Goal: Information Seeking & Learning: Learn about a topic

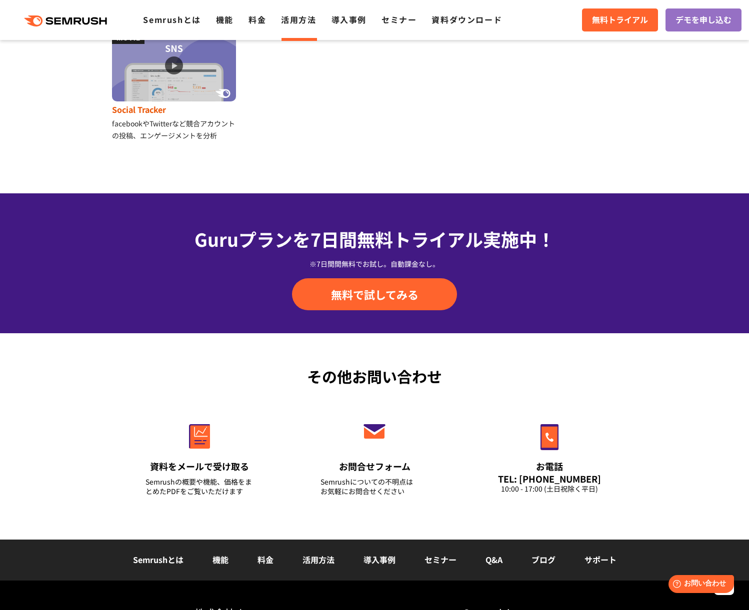
click at [167, 63] on img at bounding box center [174, 66] width 124 height 70
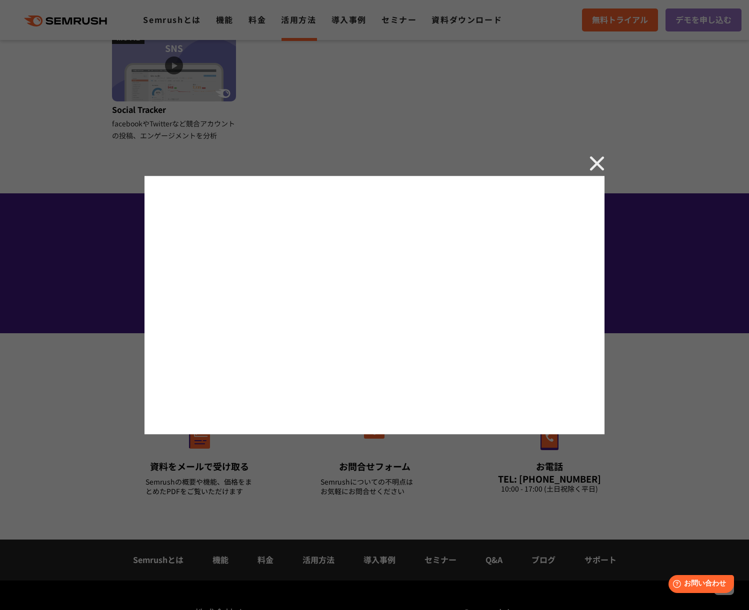
click at [597, 166] on img at bounding box center [596, 163] width 15 height 15
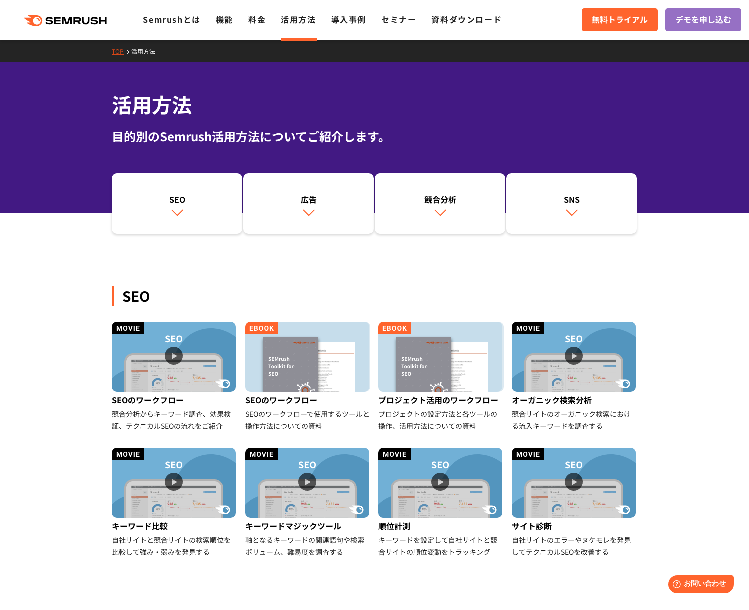
click at [355, 145] on div "目的別のSemrush活用方法についてご紹介します。" at bounding box center [374, 136] width 525 height 18
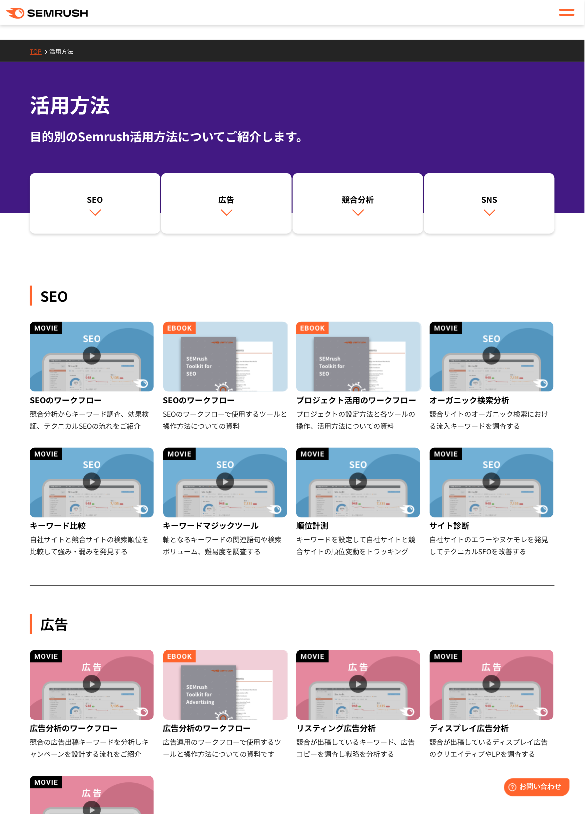
click at [102, 279] on div "SEO SEOのワークフロー 競合分析からキーワード調査、効果検証、テクニカルSEOの流れをご紹介 SEOのワークフロー SEOのワークフローで使用するツール…" at bounding box center [292, 408] width 525 height 356
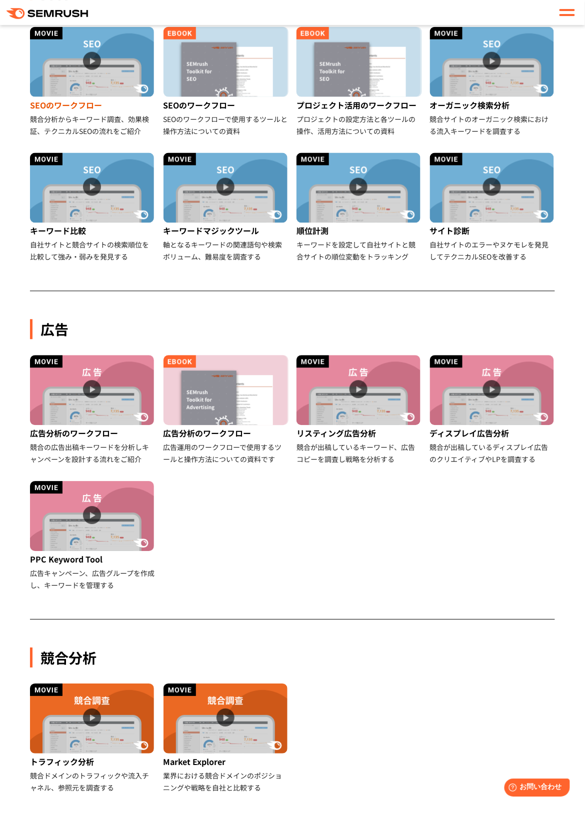
scroll to position [533, 0]
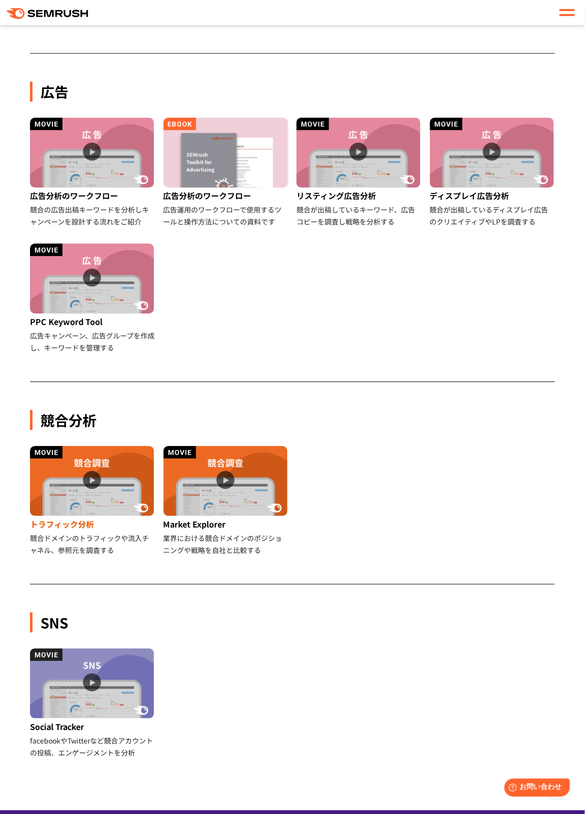
click at [90, 478] on img at bounding box center [92, 481] width 124 height 70
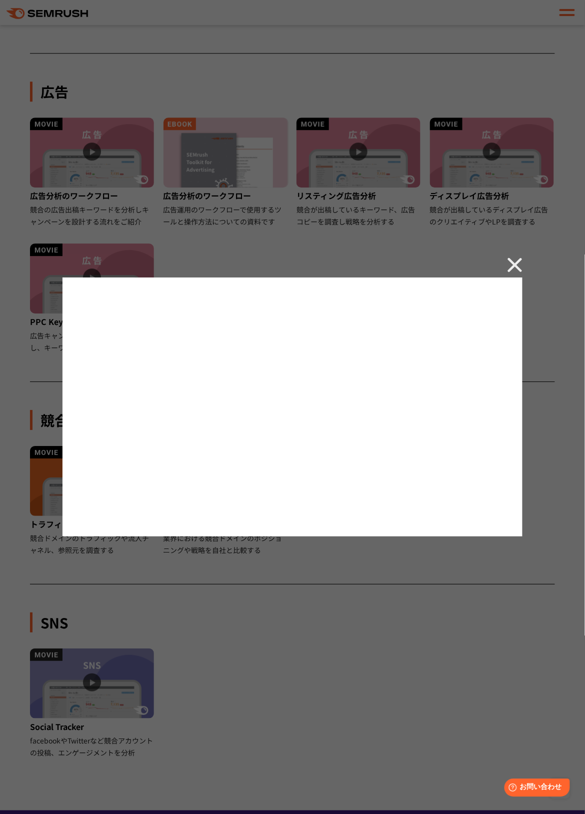
click at [516, 266] on img at bounding box center [514, 264] width 15 height 15
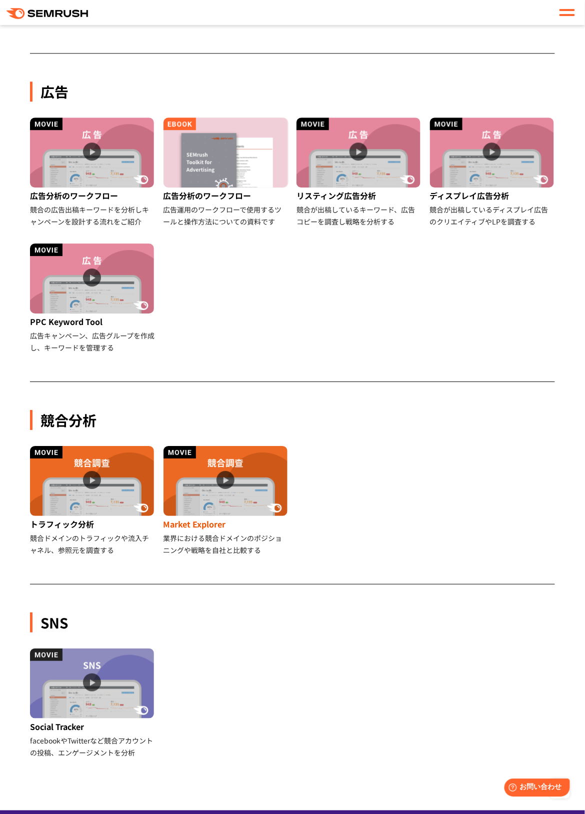
click at [222, 480] on img at bounding box center [225, 481] width 124 height 70
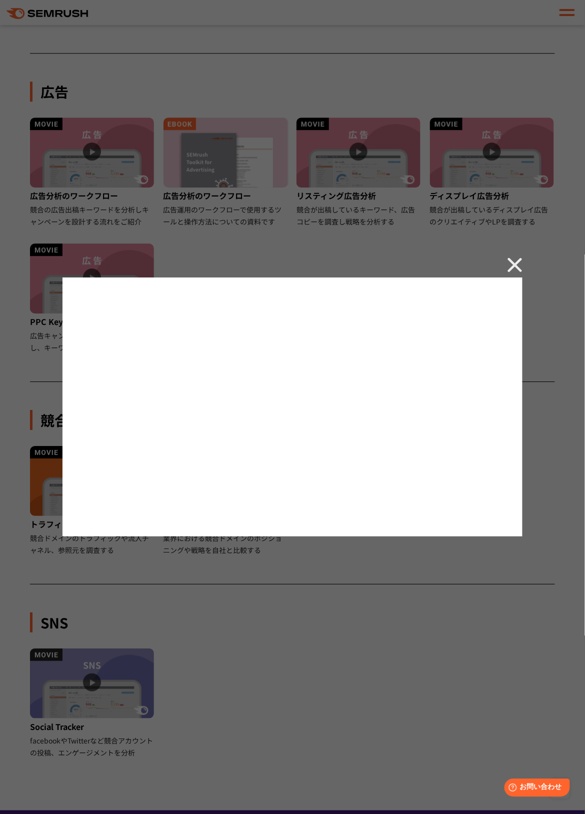
click at [518, 265] on img at bounding box center [514, 264] width 15 height 15
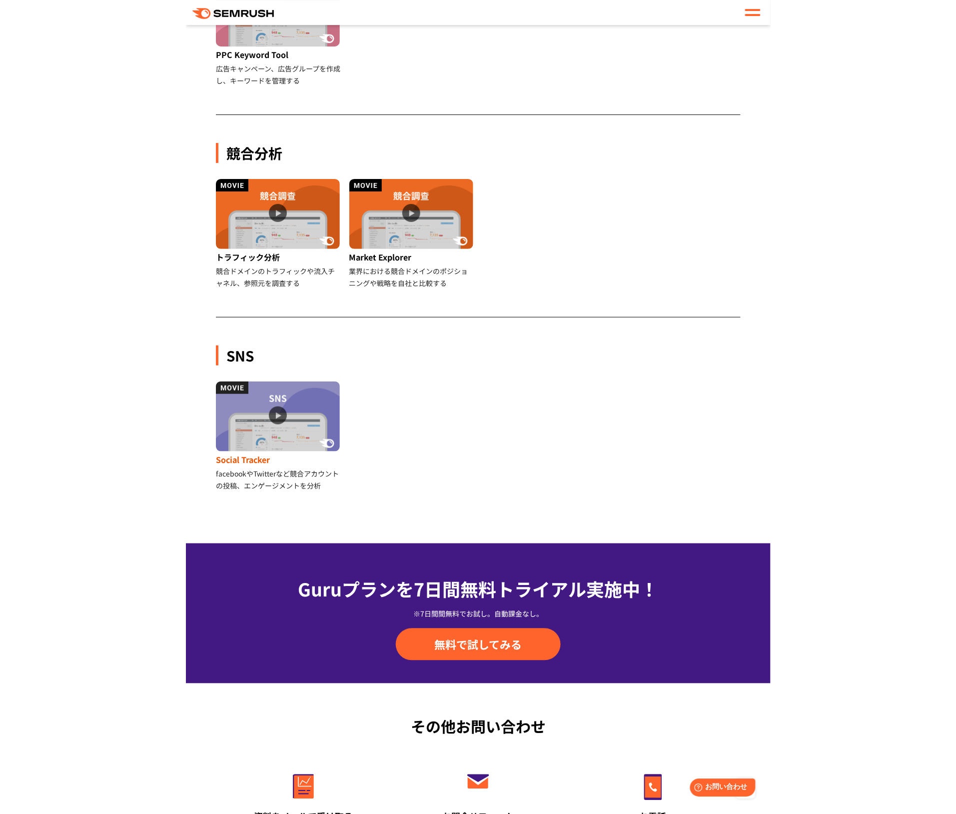
scroll to position [1066, 0]
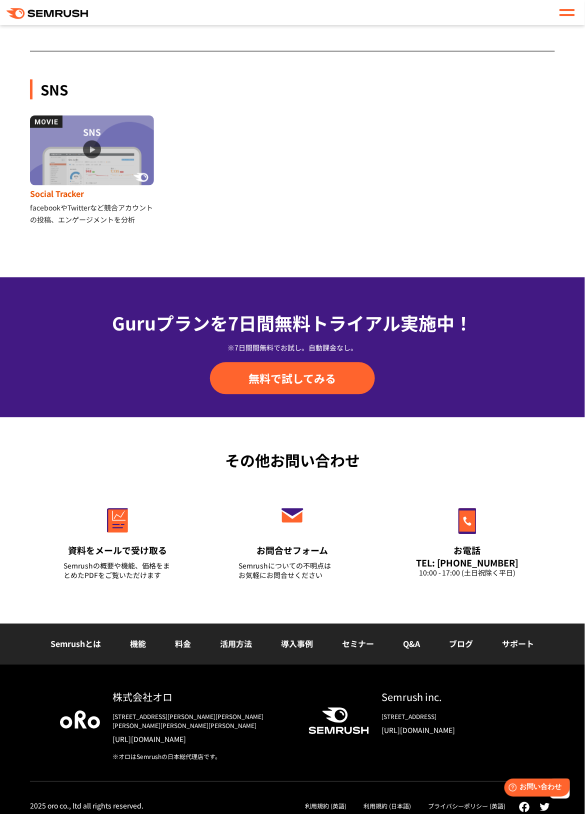
click at [91, 151] on img at bounding box center [92, 150] width 124 height 70
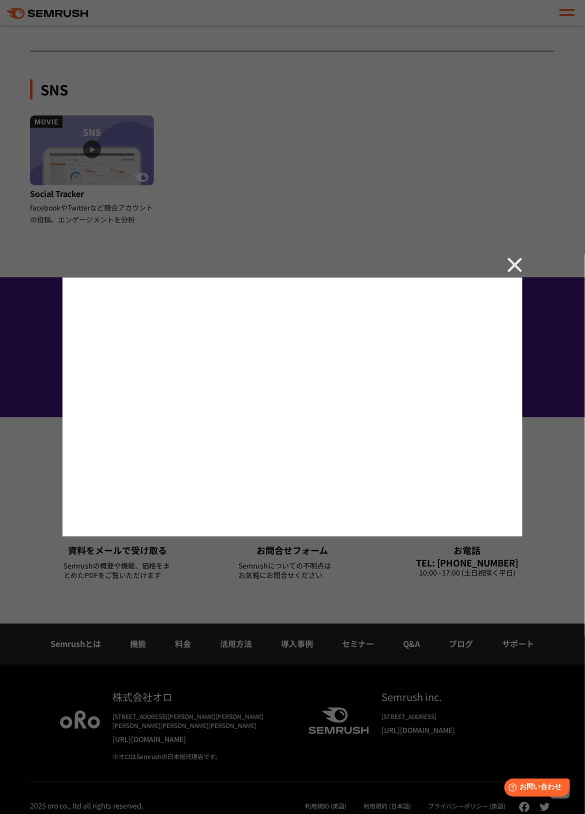
click at [240, 173] on div at bounding box center [292, 407] width 585 height 814
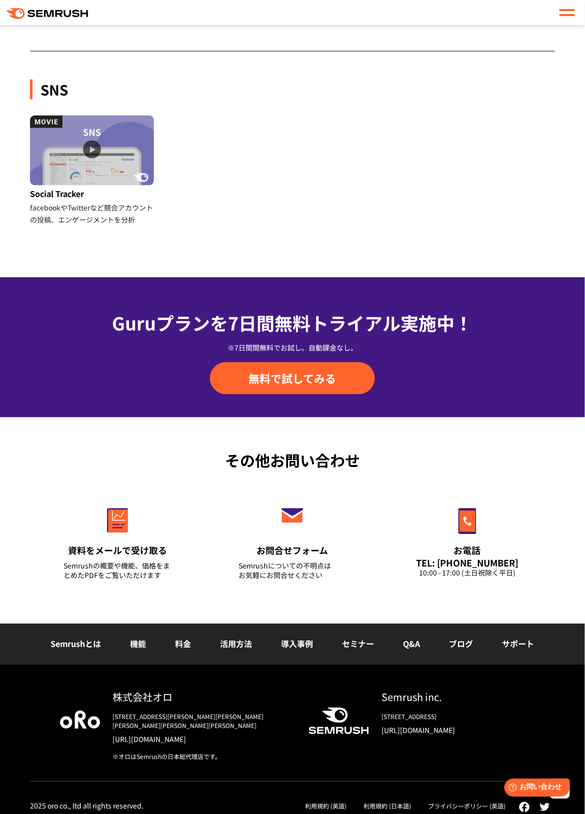
click at [340, 93] on div "SNS" at bounding box center [292, 89] width 525 height 20
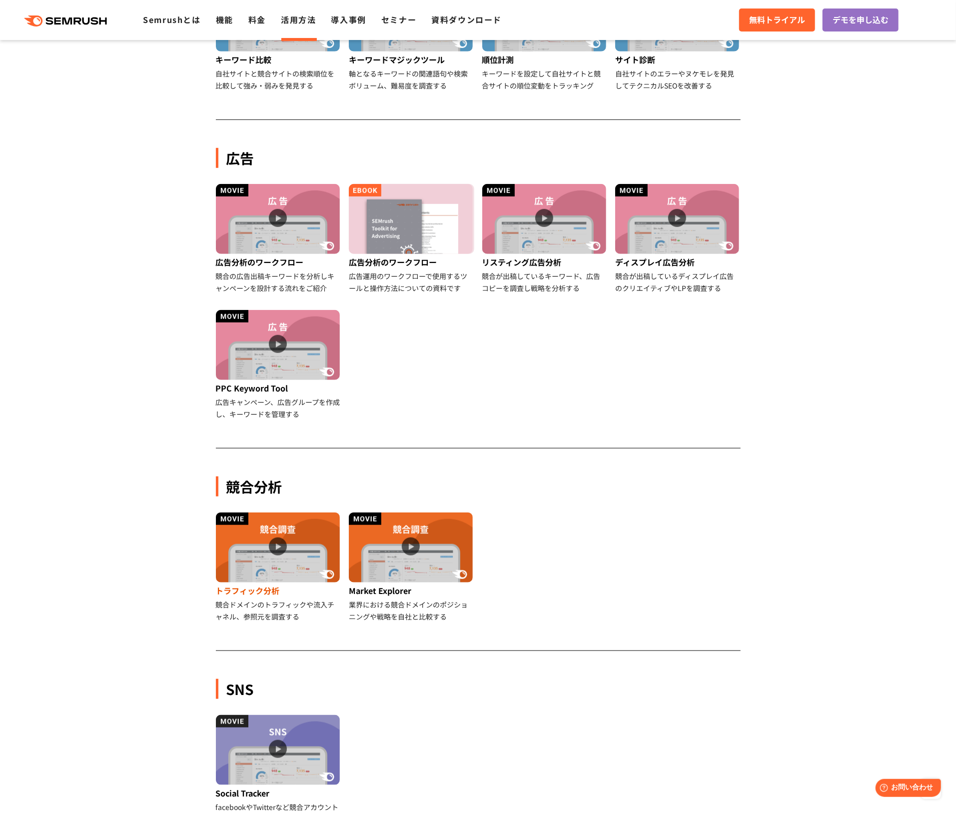
scroll to position [600, 0]
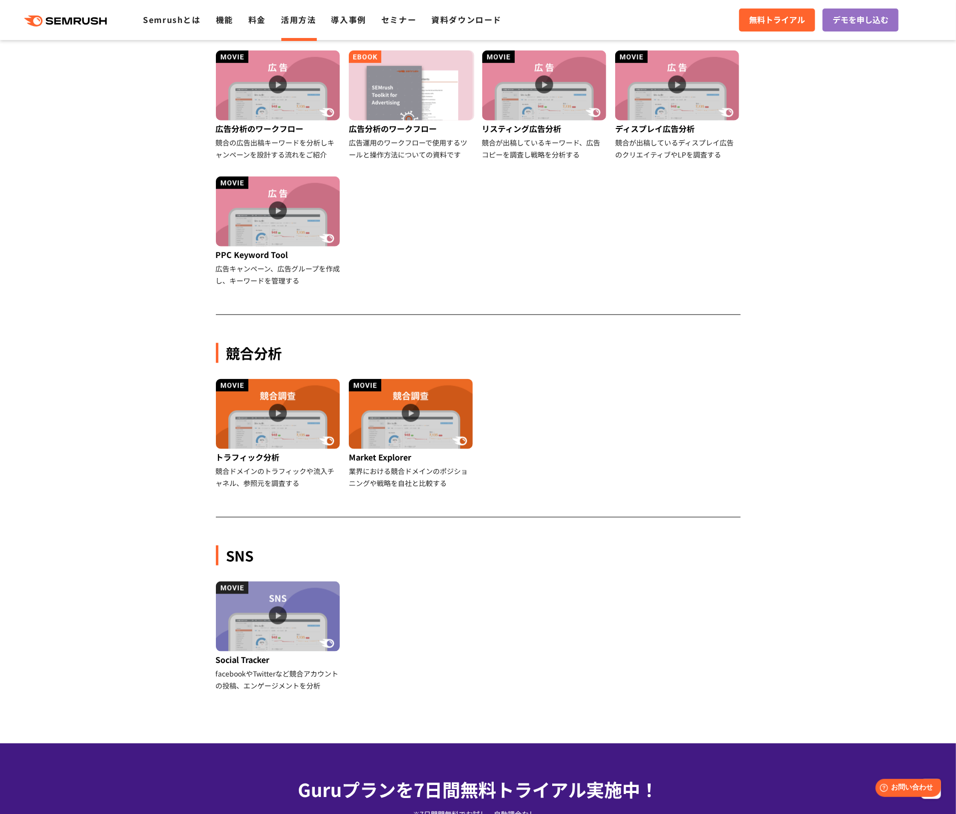
click at [381, 600] on ul "Social Tracker facebookやTwitterなど競合アカウントの投稿、エンゲージメントを分析" at bounding box center [478, 644] width 533 height 126
click at [311, 610] on img at bounding box center [278, 616] width 124 height 70
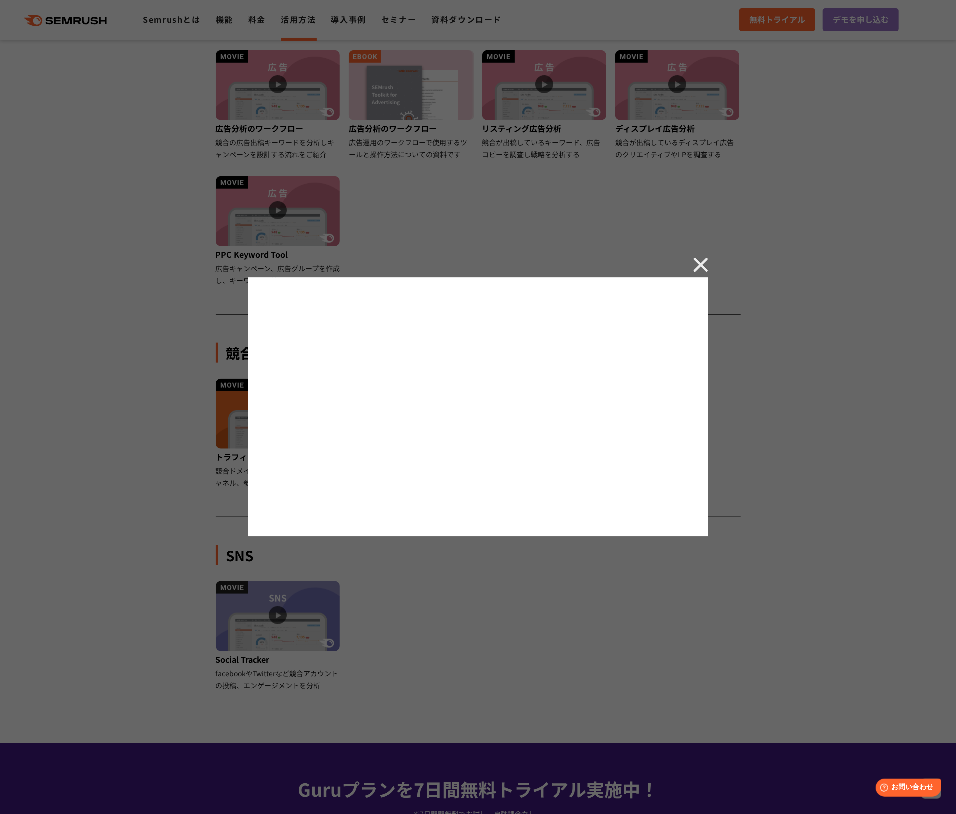
click at [702, 264] on img at bounding box center [700, 264] width 15 height 15
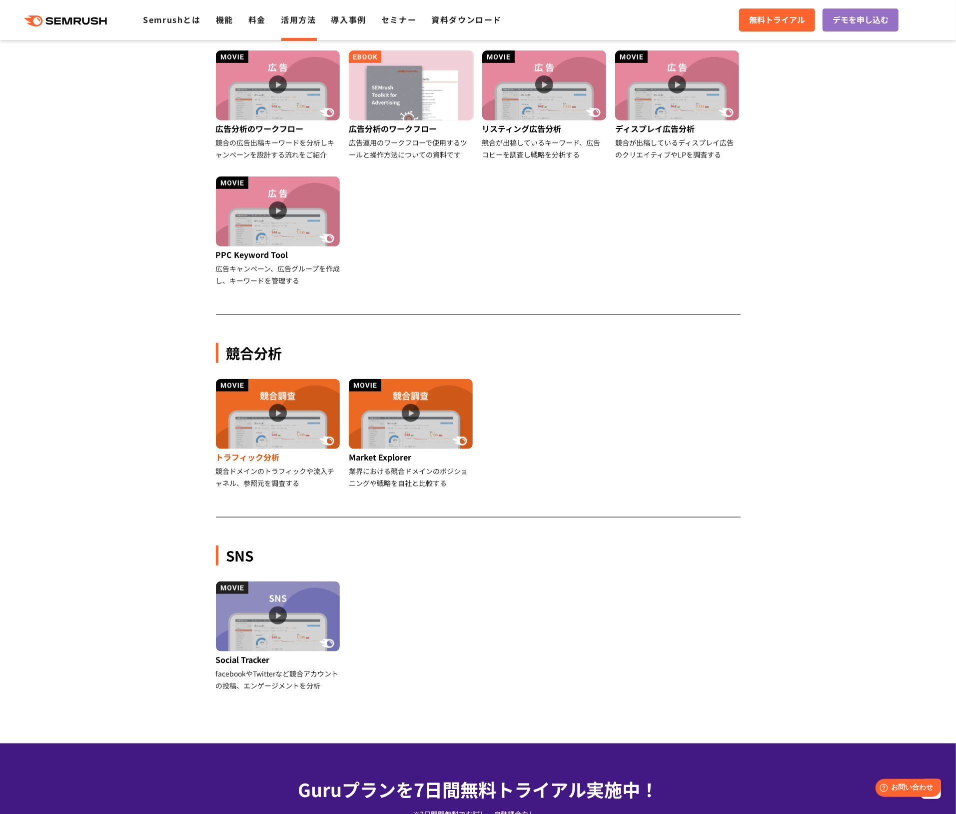
click at [279, 411] on img at bounding box center [278, 414] width 124 height 70
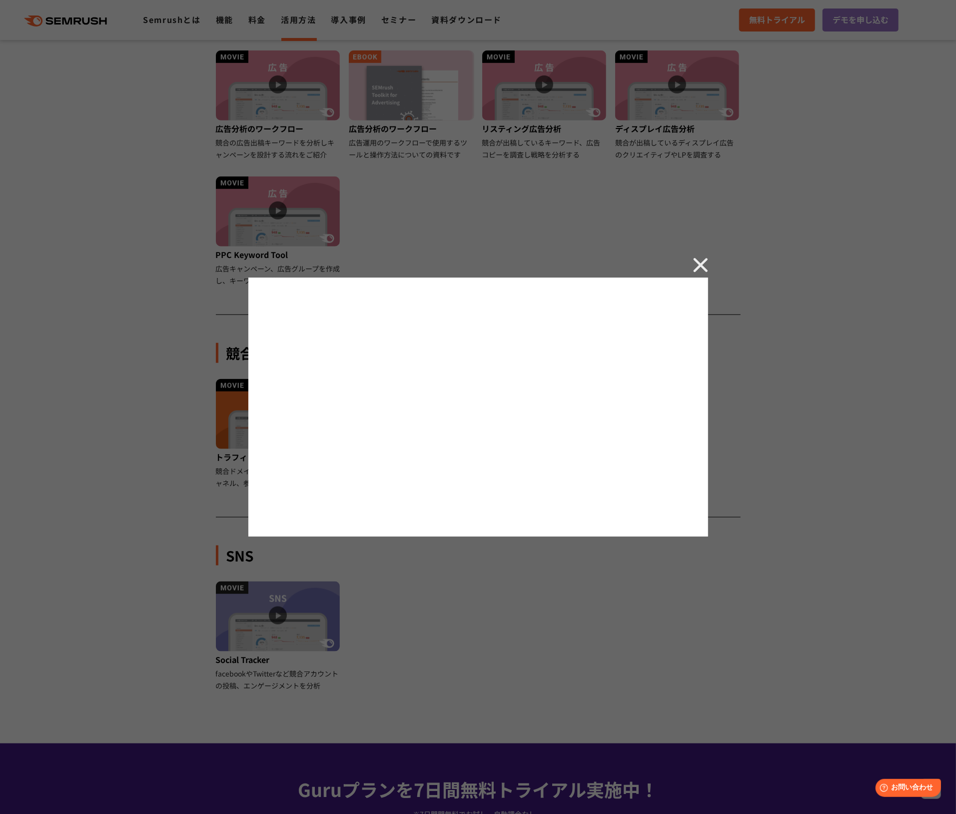
click at [706, 261] on img at bounding box center [700, 264] width 15 height 15
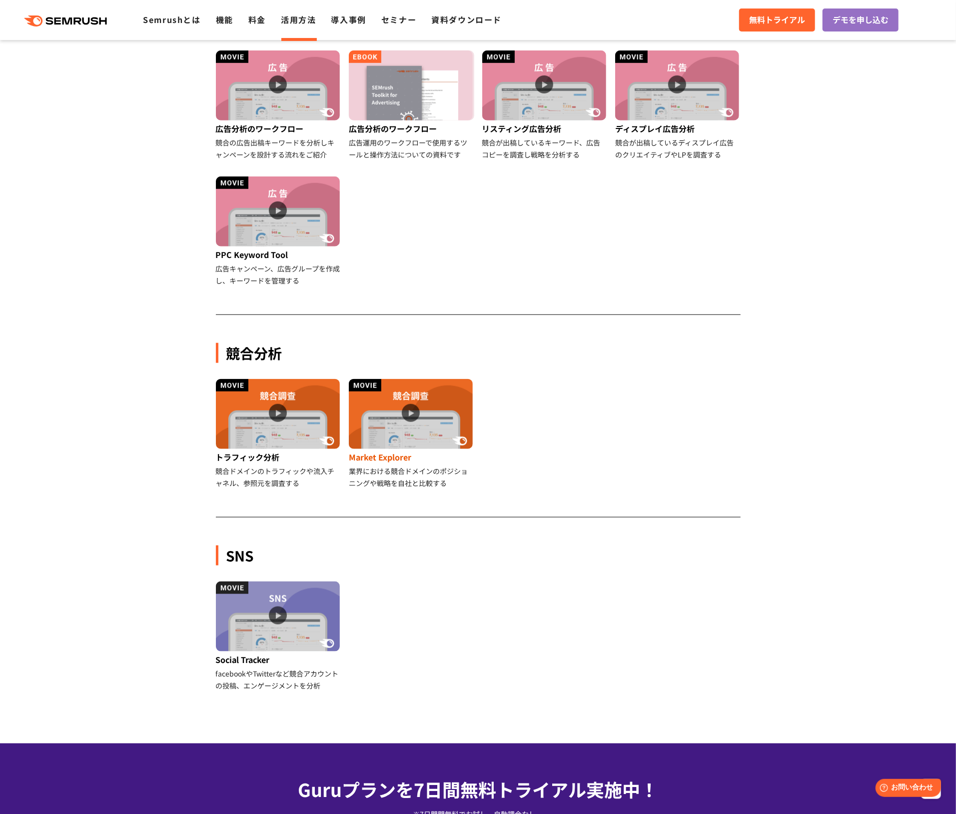
click at [419, 429] on img at bounding box center [411, 414] width 124 height 70
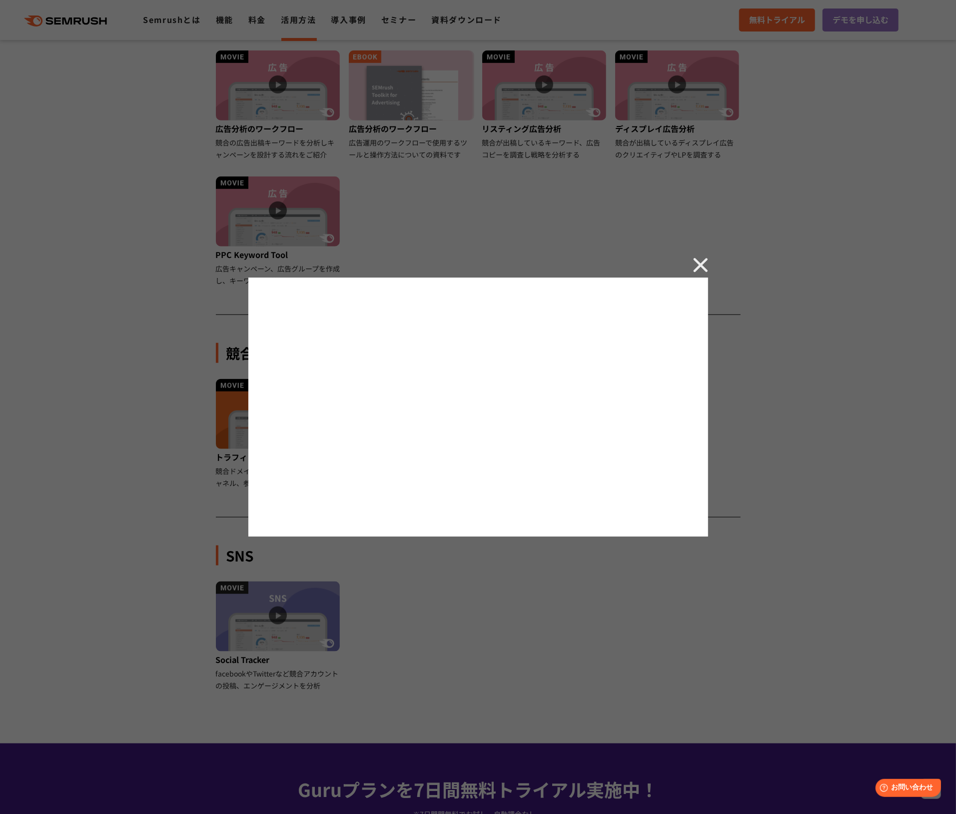
click at [700, 257] on img at bounding box center [700, 264] width 15 height 15
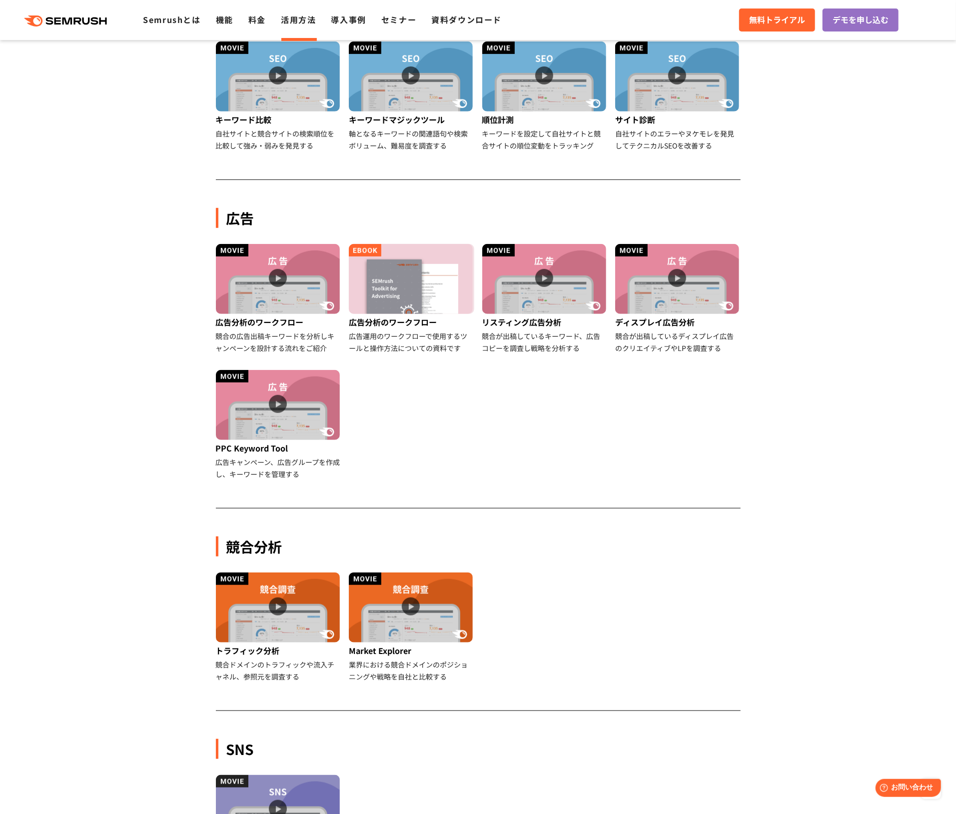
scroll to position [400, 0]
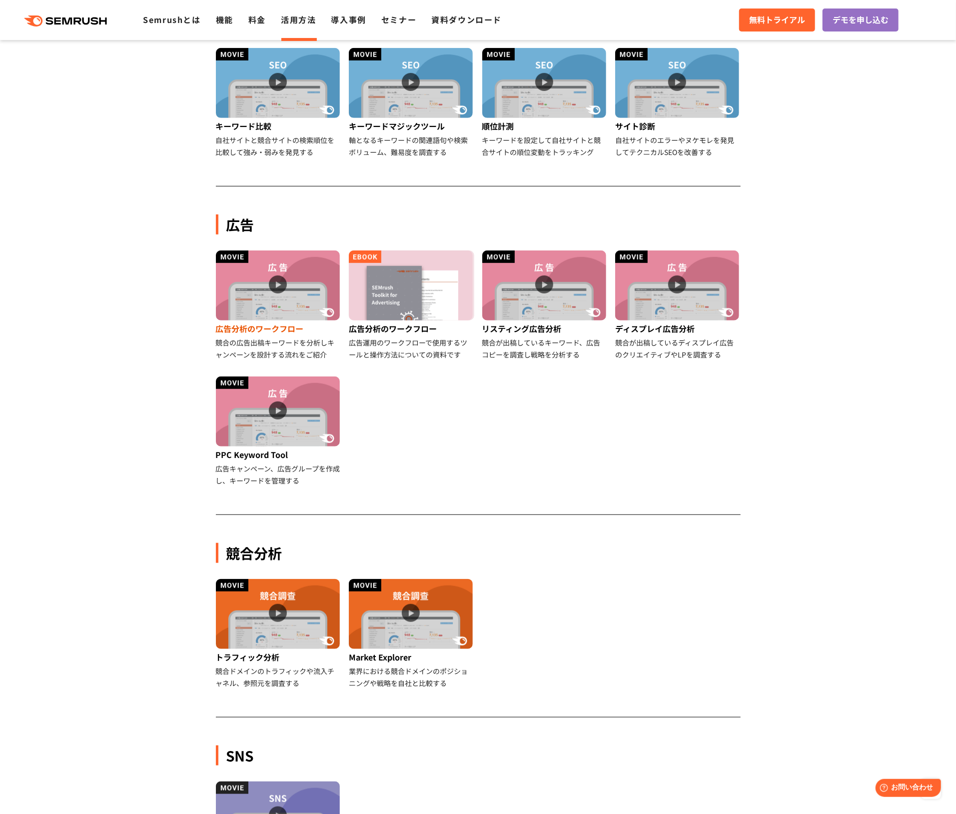
click at [276, 282] on img at bounding box center [278, 285] width 124 height 70
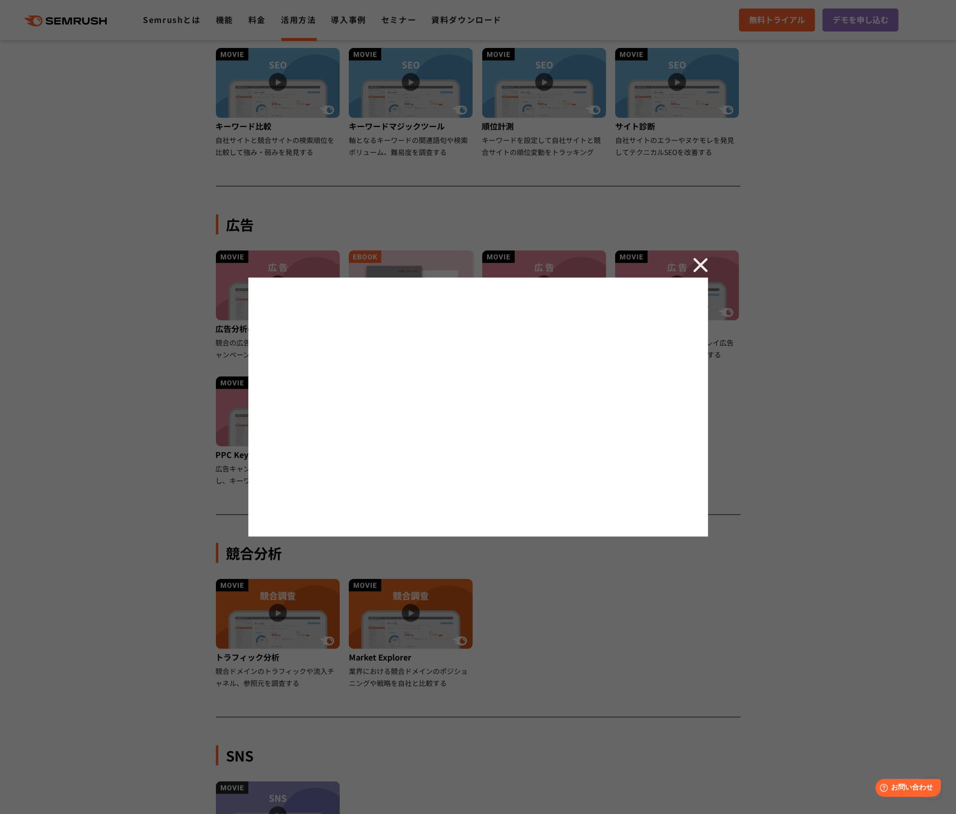
click at [700, 262] on img at bounding box center [700, 264] width 15 height 15
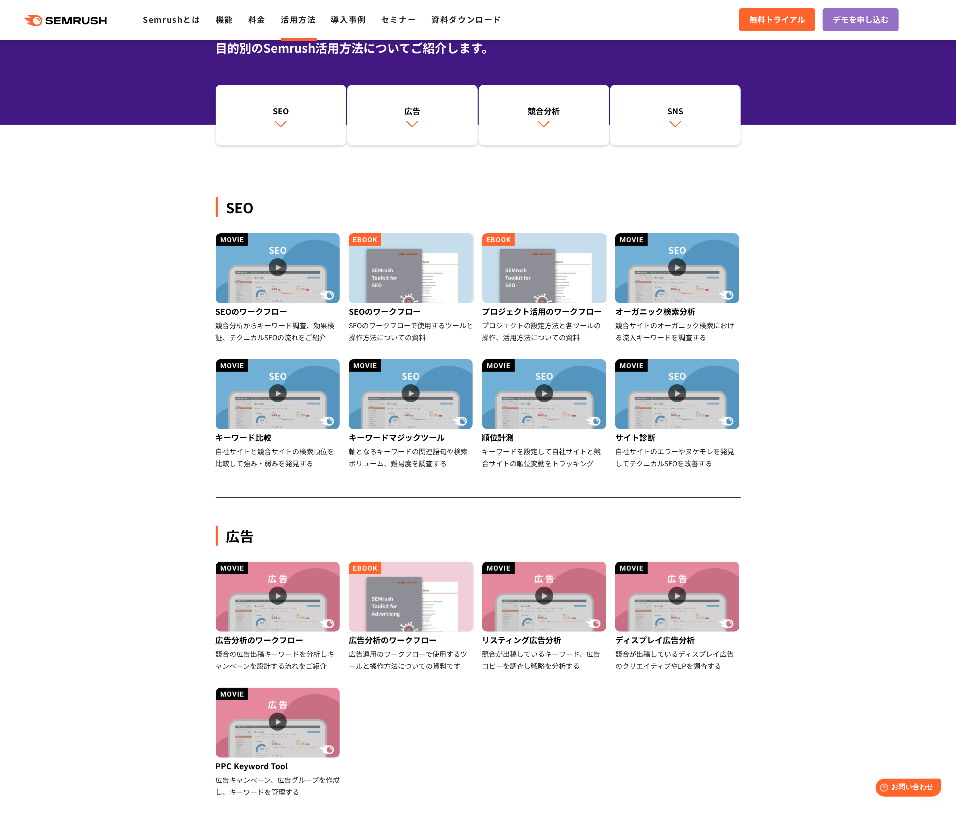
scroll to position [66, 0]
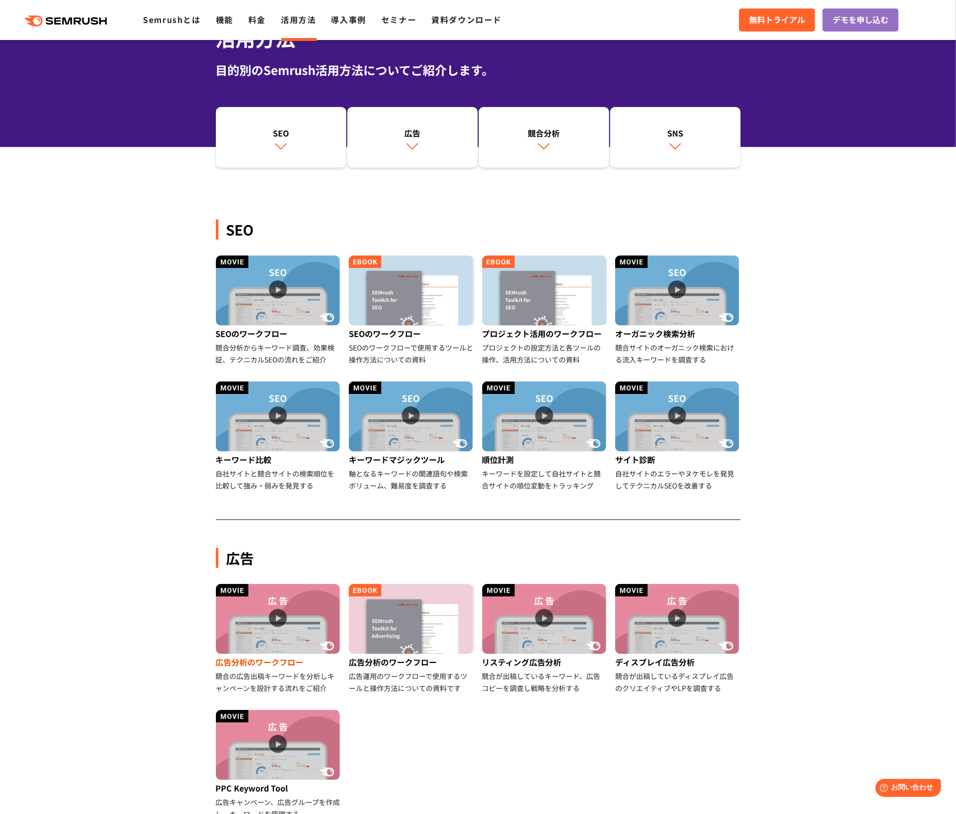
click at [280, 610] on img at bounding box center [278, 619] width 124 height 70
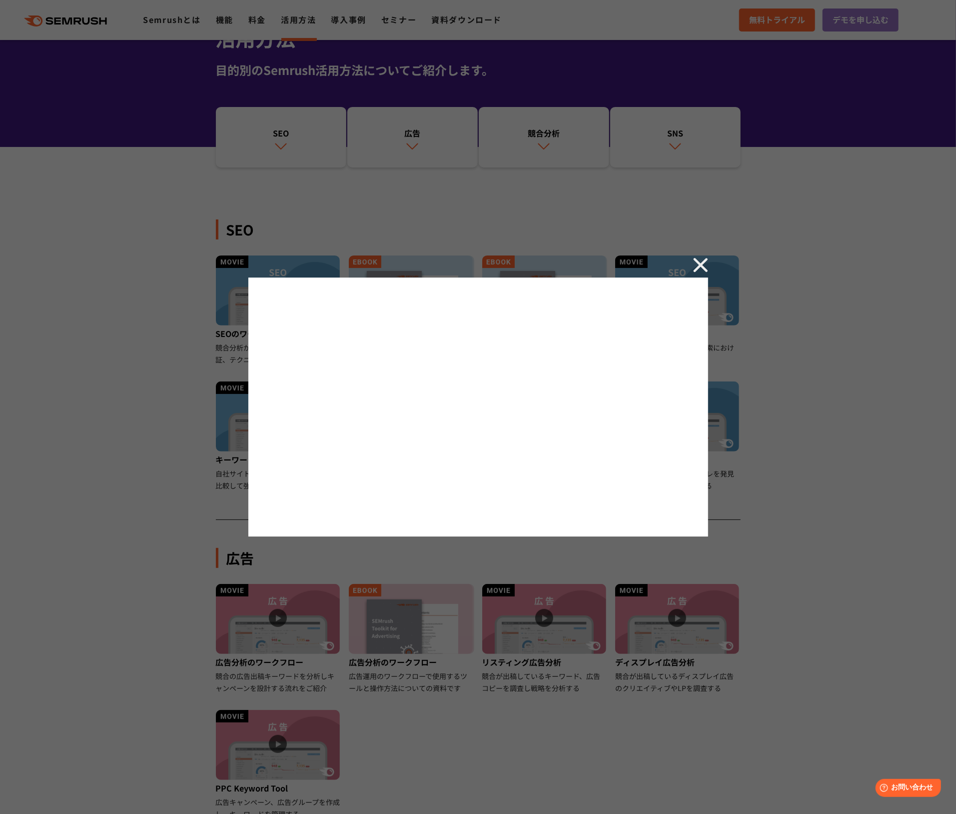
click at [398, 605] on div at bounding box center [478, 407] width 956 height 814
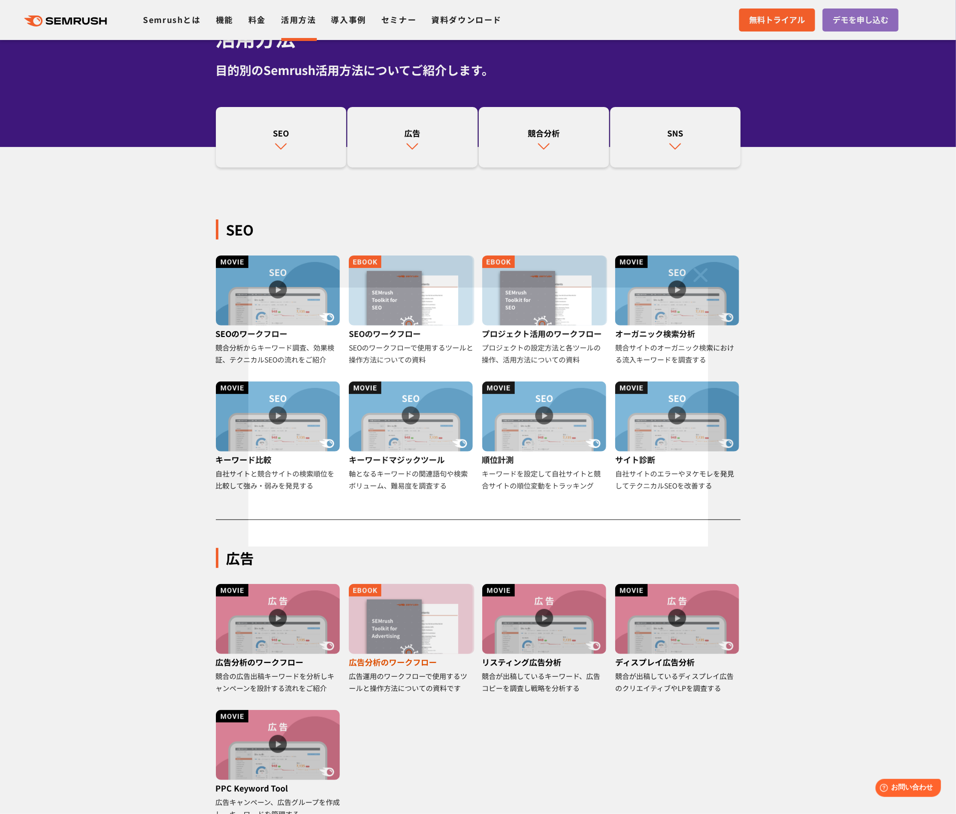
drag, startPoint x: 399, startPoint y: 628, endPoint x: 404, endPoint y: 626, distance: 5.6
click at [399, 610] on main "SEO 広告 競合分析 SNS SEO SEOのワークフロー 競合分析からキーワード調査、効果検証、テクニカルSEOの流れをご紹介 SEOのワークフロー SE…" at bounding box center [478, 680] width 956 height 1146
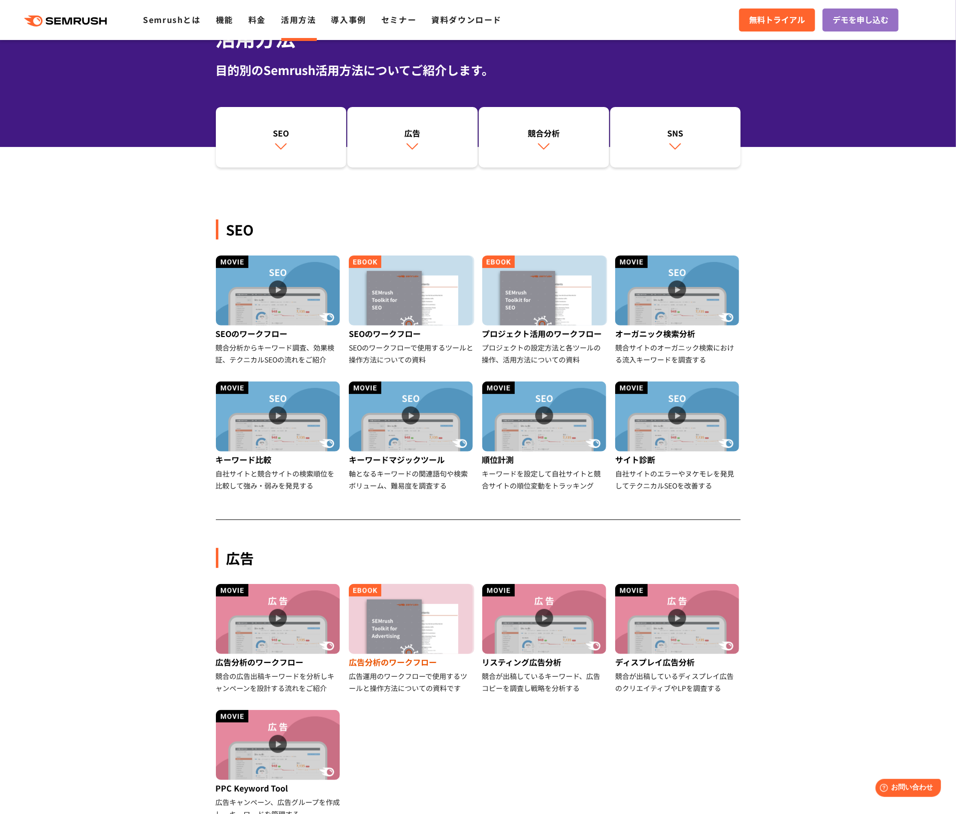
click at [408, 610] on img at bounding box center [411, 619] width 124 height 70
click at [400, 610] on div "広告分析のワークフロー" at bounding box center [411, 662] width 125 height 16
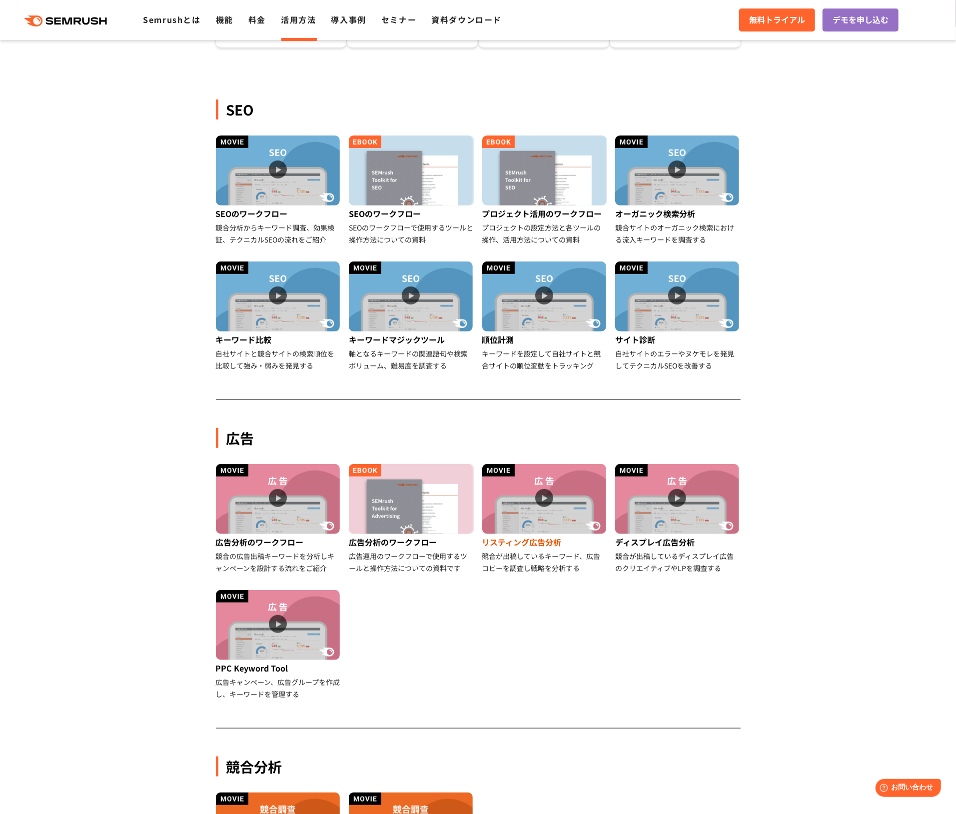
scroll to position [200, 0]
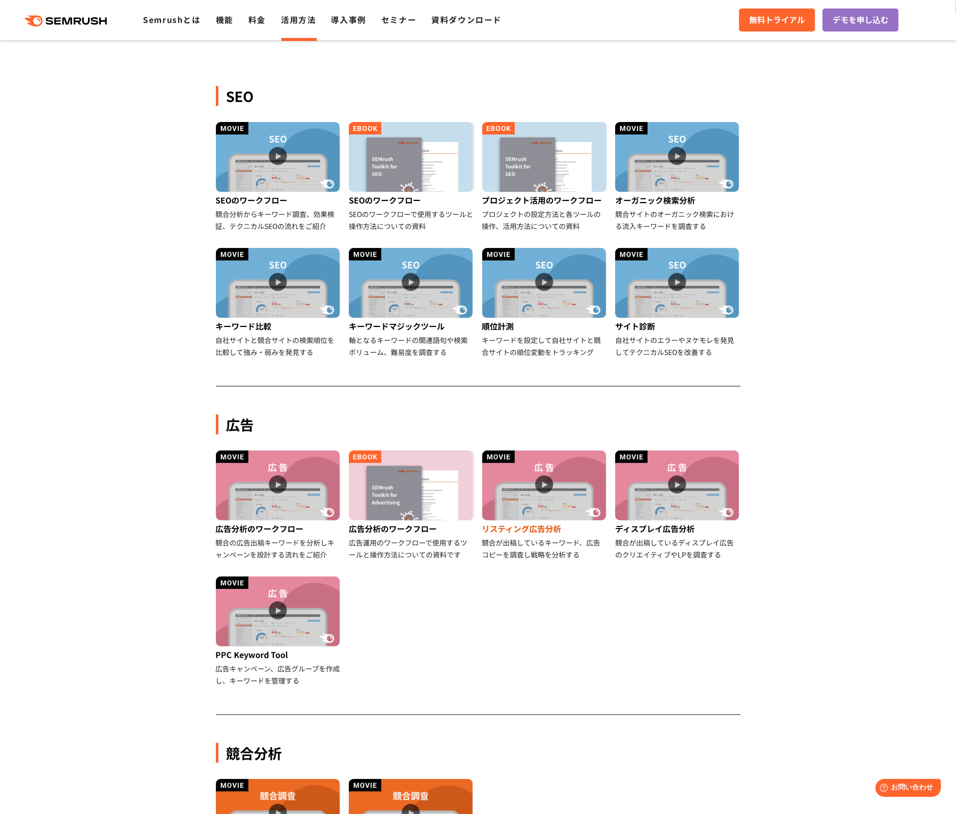
click at [548, 482] on img at bounding box center [544, 485] width 124 height 70
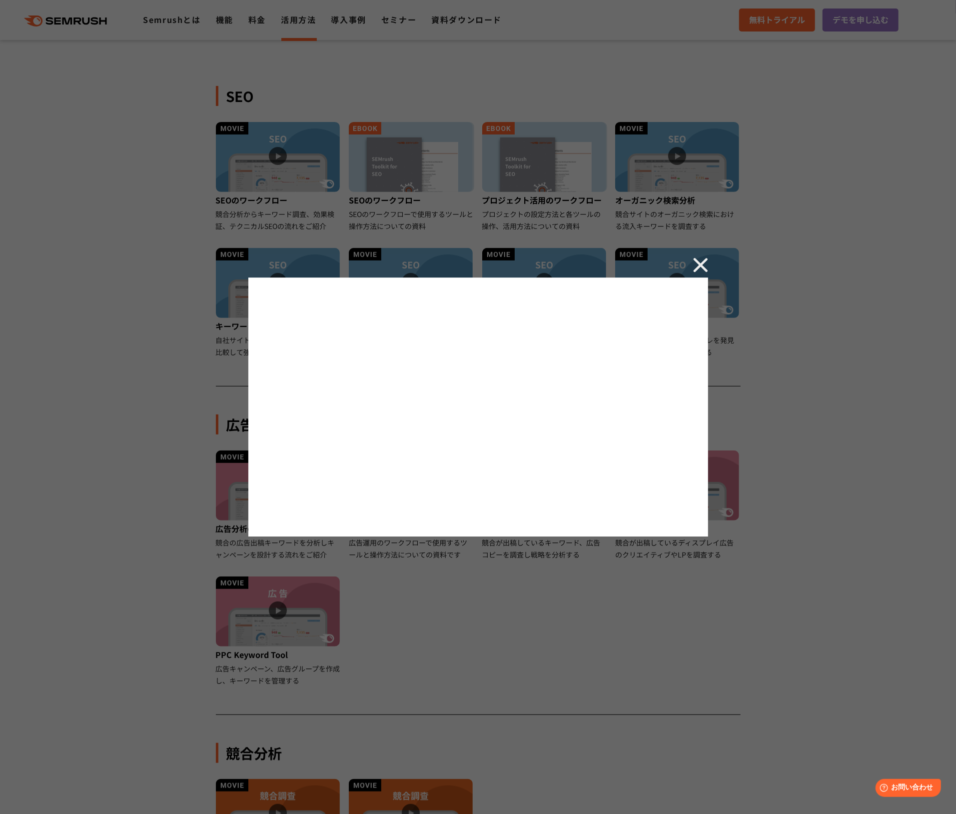
click at [398, 589] on div at bounding box center [478, 407] width 956 height 814
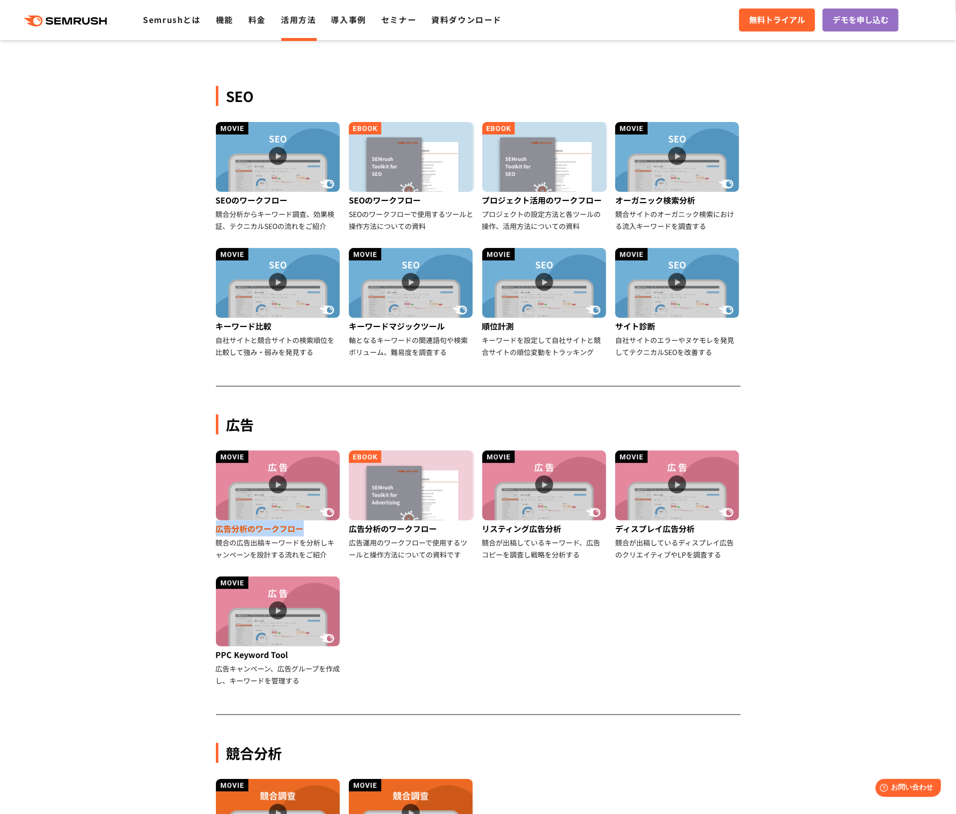
drag, startPoint x: 197, startPoint y: 531, endPoint x: 305, endPoint y: 527, distance: 108.0
click at [305, 527] on section "SEO SEOのワークフロー 競合分析からキーワード調査、効果検証、テクニカルSEOの流れをご紹介 SEOのワークフロー SEOのワークフローで使用するツール…" at bounding box center [478, 574] width 956 height 1089
copy div "広告分析のワークフロー"
click at [678, 488] on img at bounding box center [677, 485] width 124 height 70
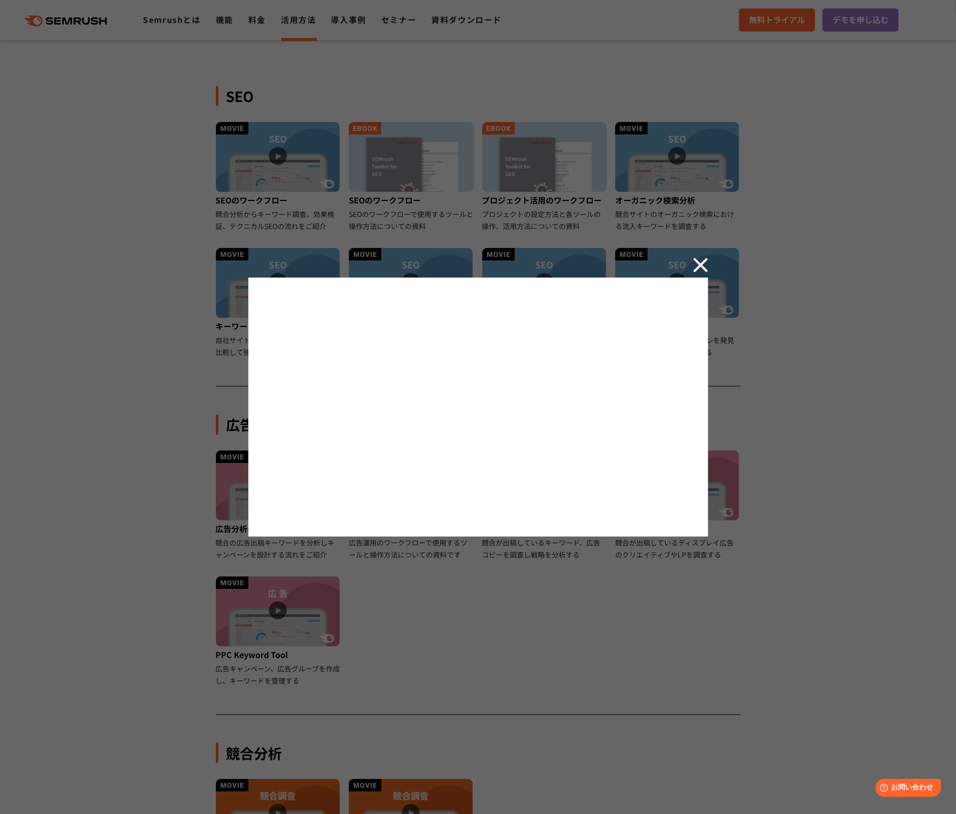
click at [522, 591] on div at bounding box center [478, 407] width 956 height 814
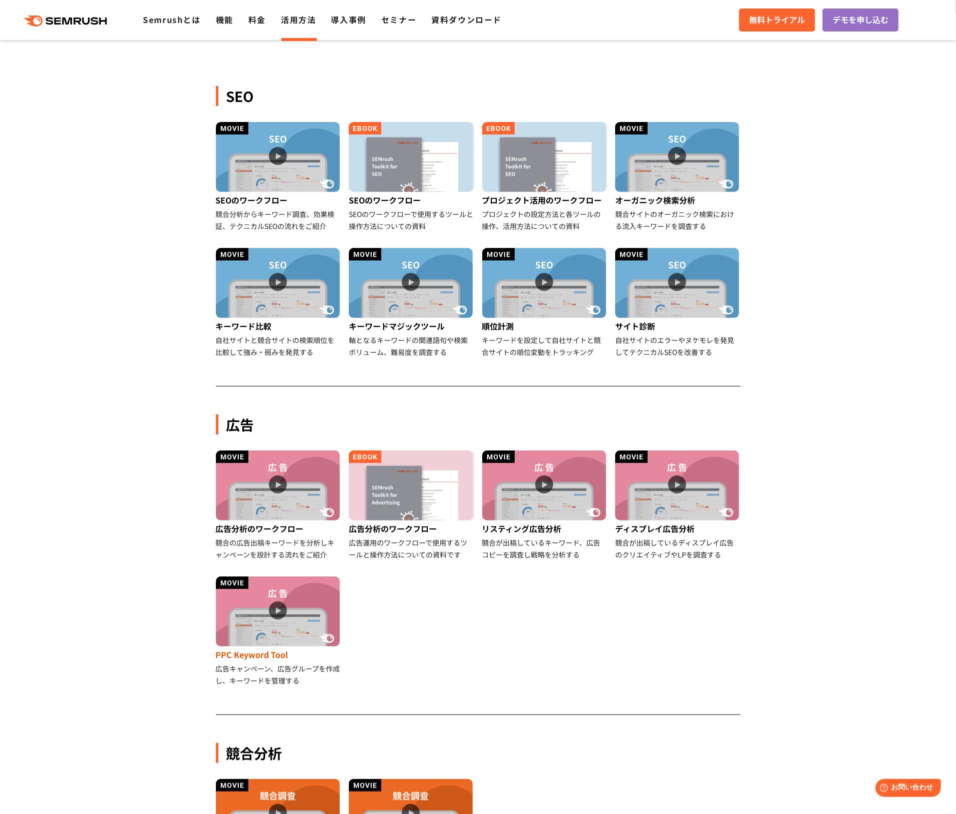
click at [269, 609] on img at bounding box center [278, 611] width 124 height 70
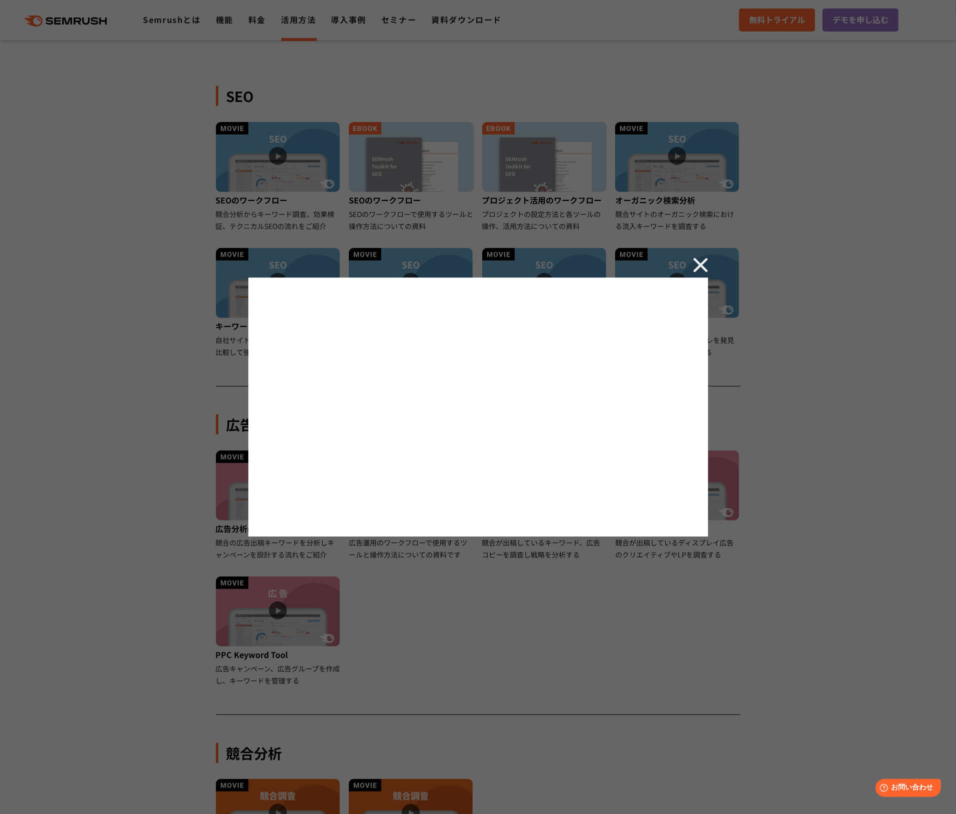
click at [526, 610] on div at bounding box center [478, 407] width 956 height 814
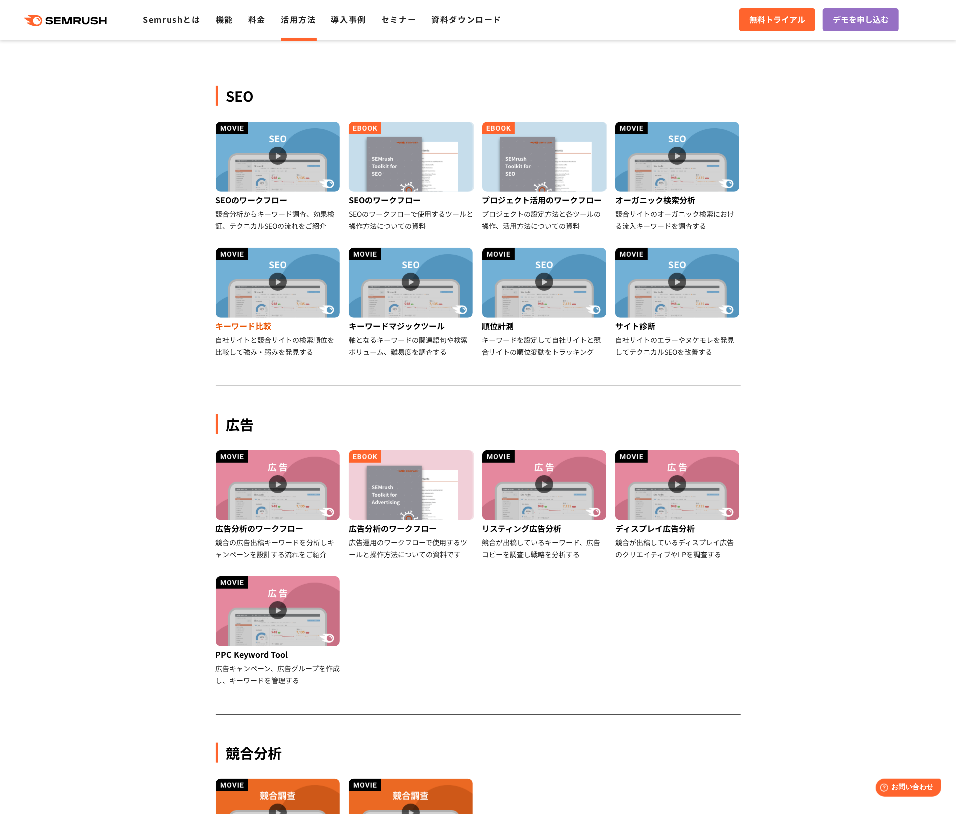
click at [277, 279] on img at bounding box center [278, 283] width 124 height 70
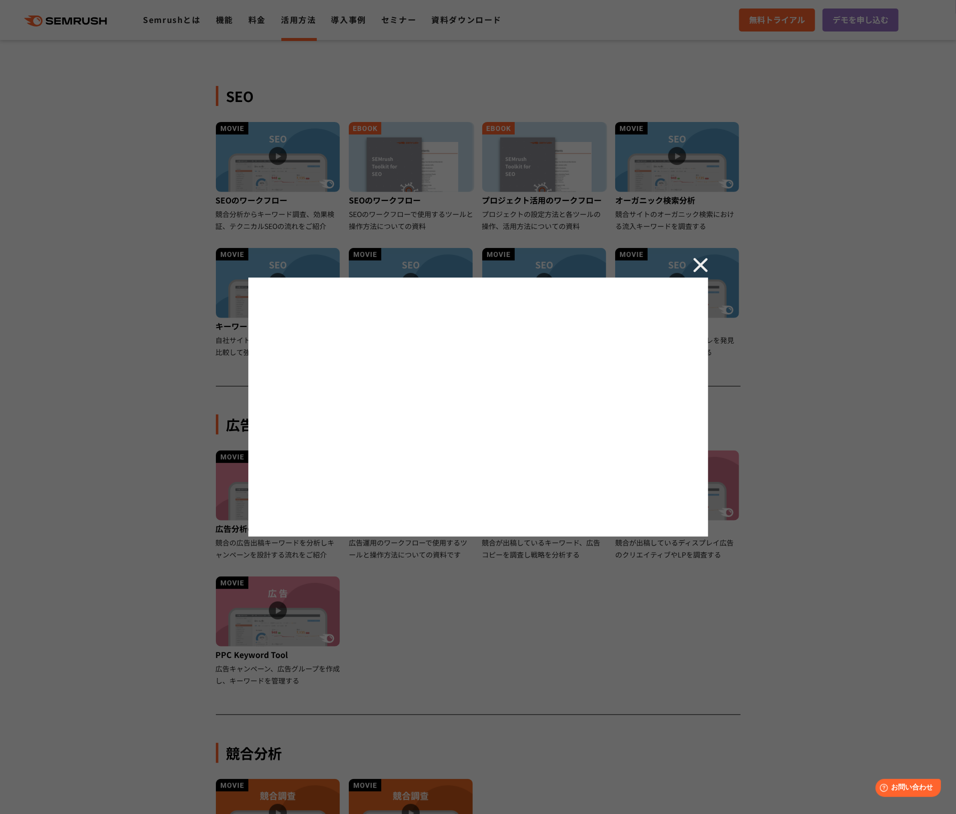
click at [700, 266] on img at bounding box center [700, 264] width 15 height 15
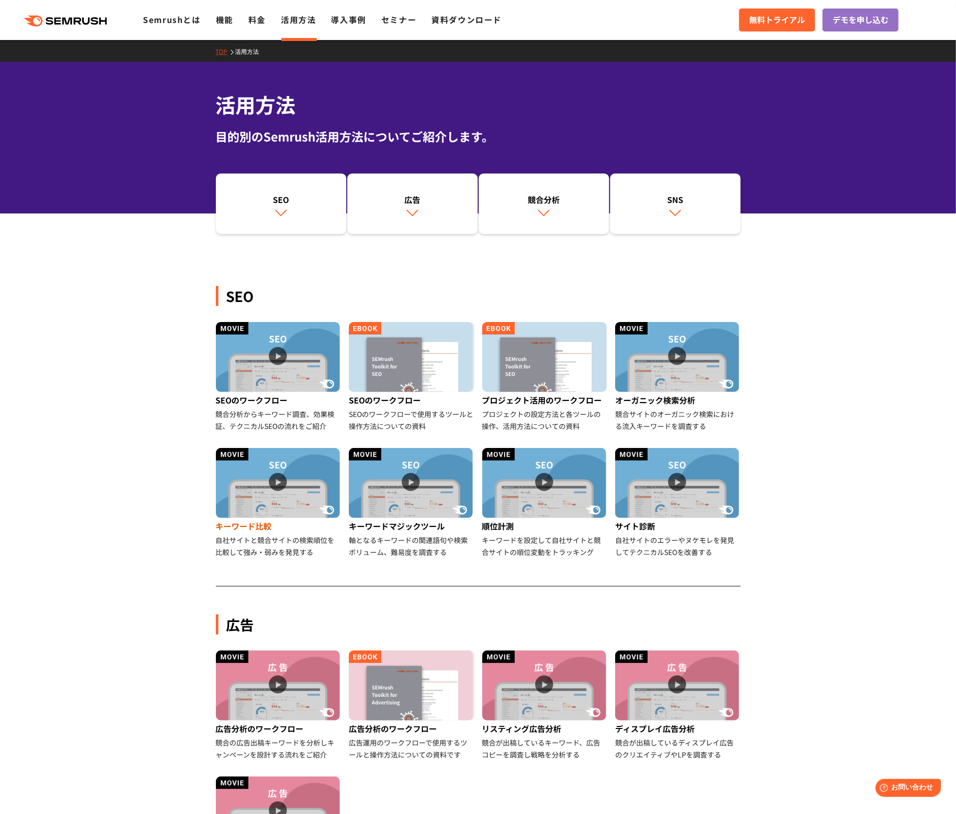
scroll to position [466, 0]
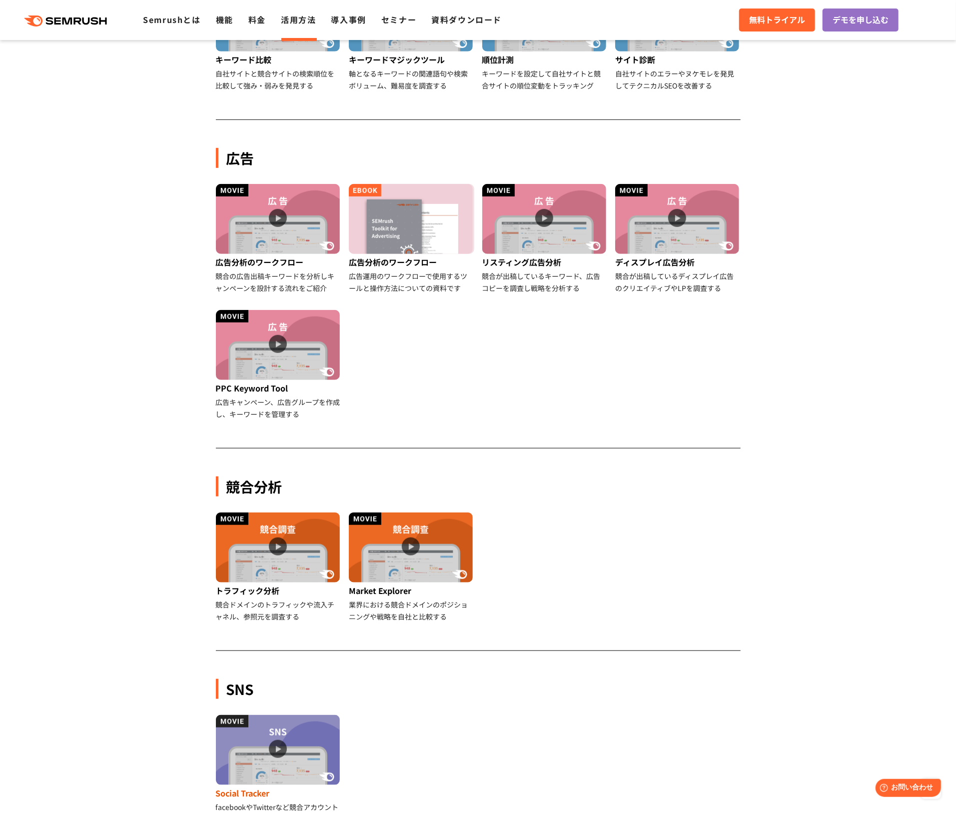
click at [272, 610] on img at bounding box center [278, 750] width 124 height 70
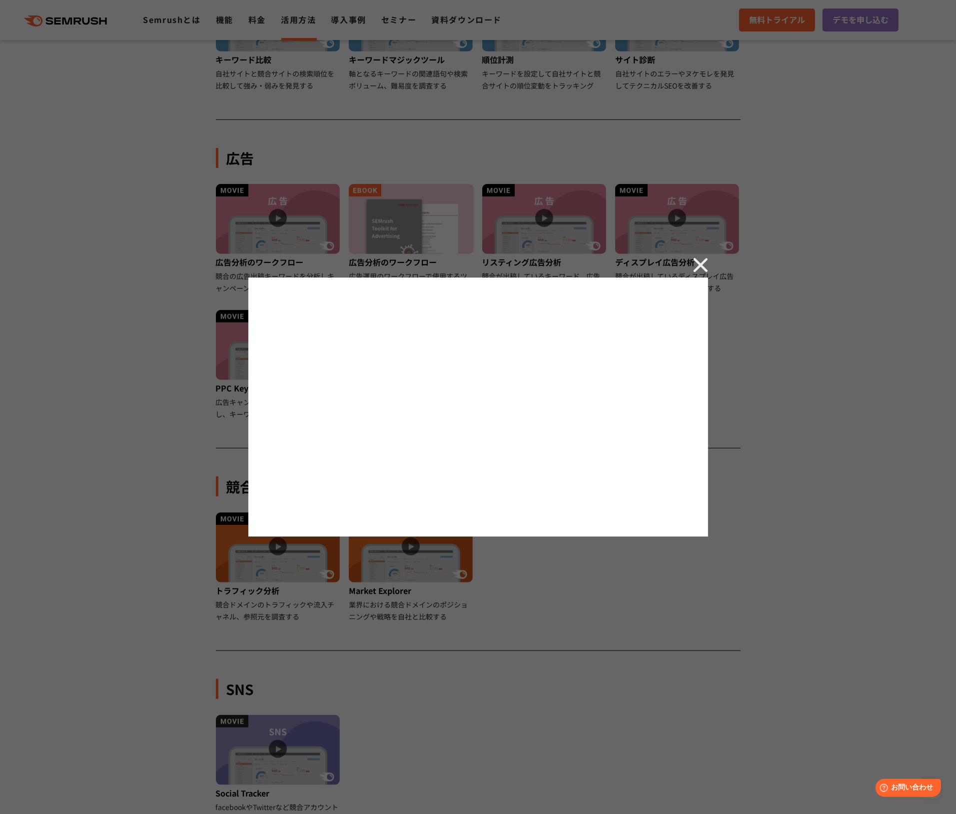
click at [166, 508] on div at bounding box center [478, 407] width 956 height 814
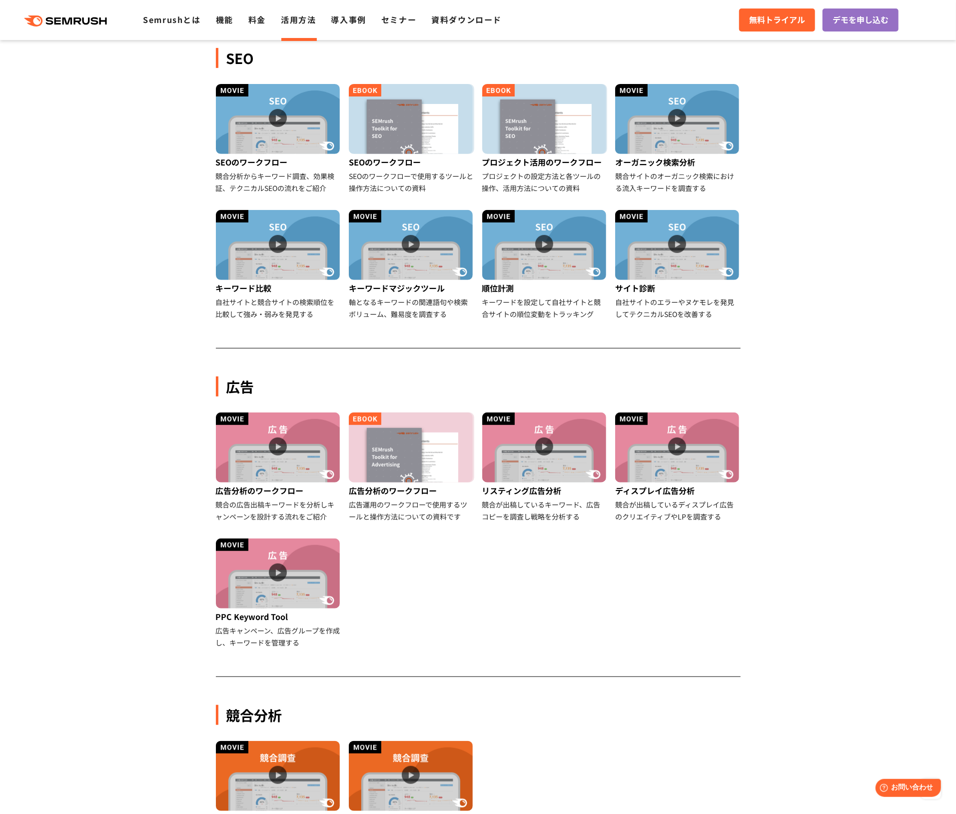
scroll to position [66, 0]
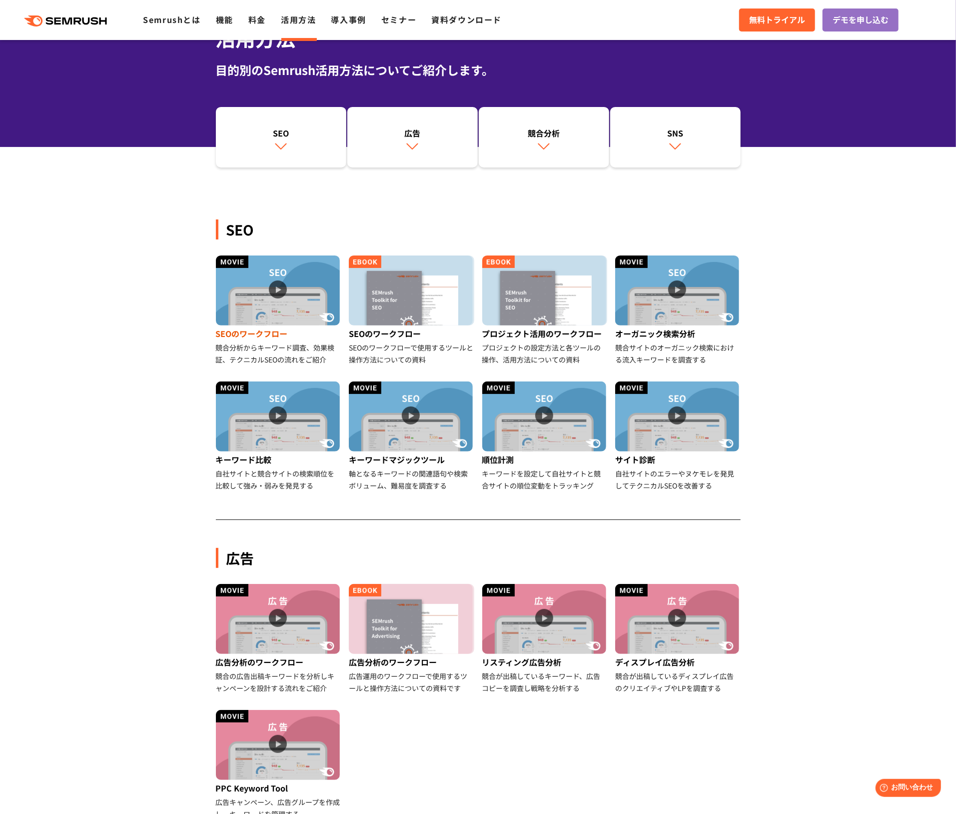
click at [278, 292] on img at bounding box center [278, 290] width 124 height 70
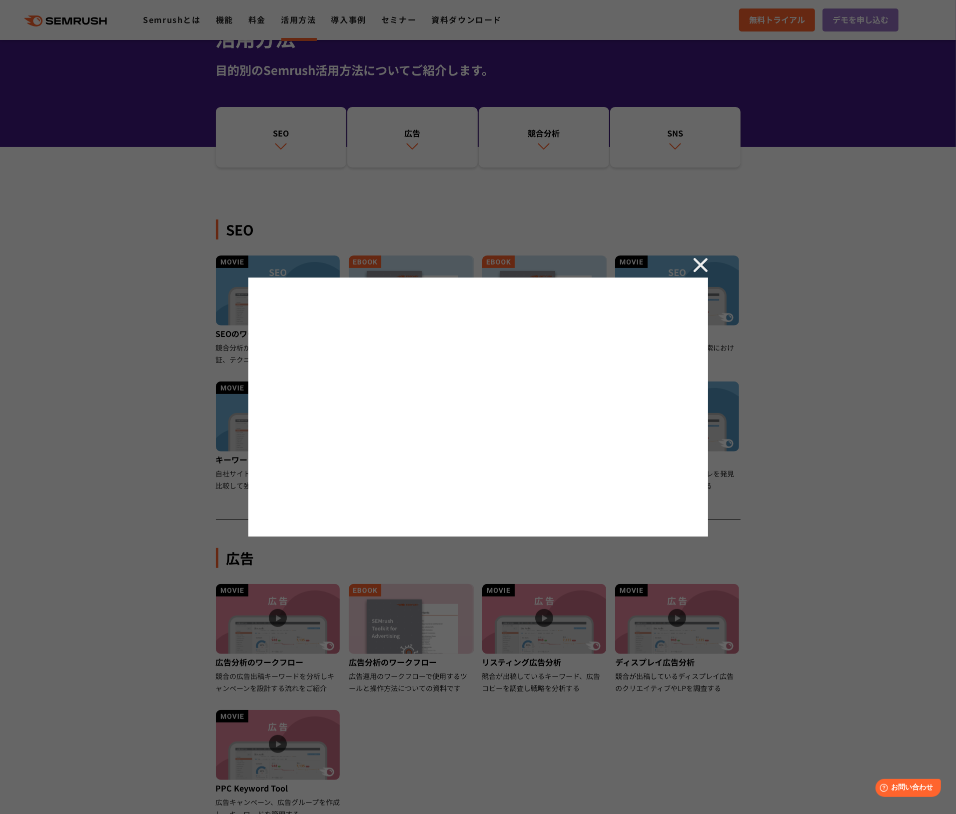
click at [725, 419] on div at bounding box center [478, 407] width 956 height 814
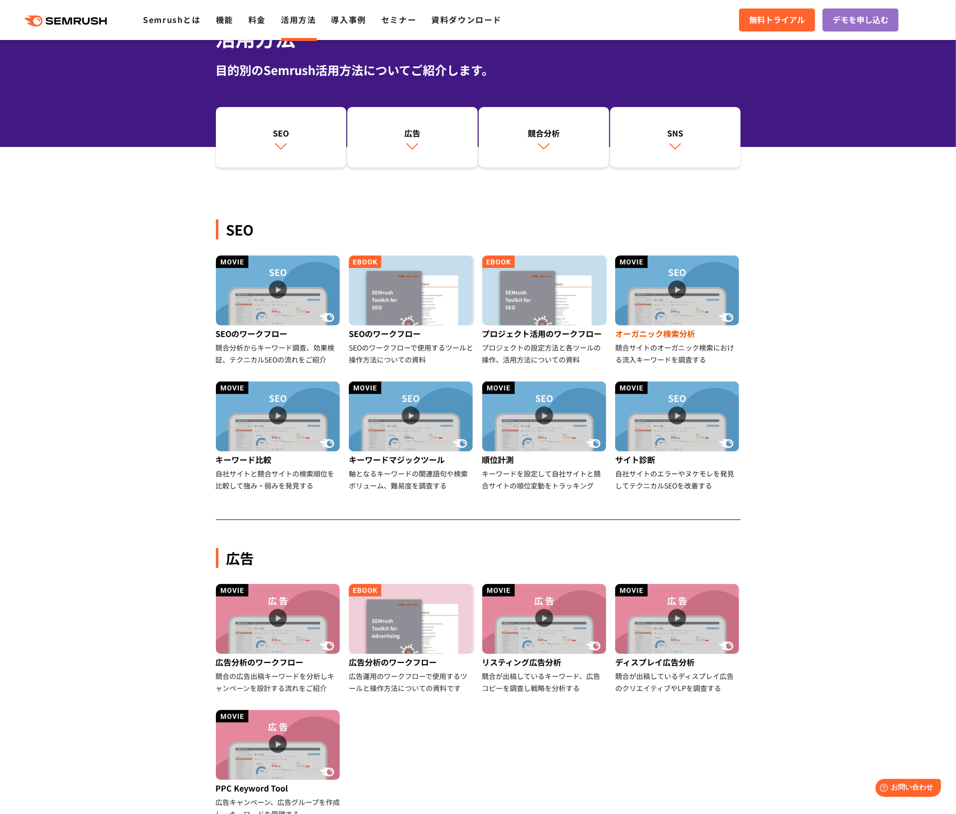
click at [663, 296] on img at bounding box center [677, 290] width 124 height 70
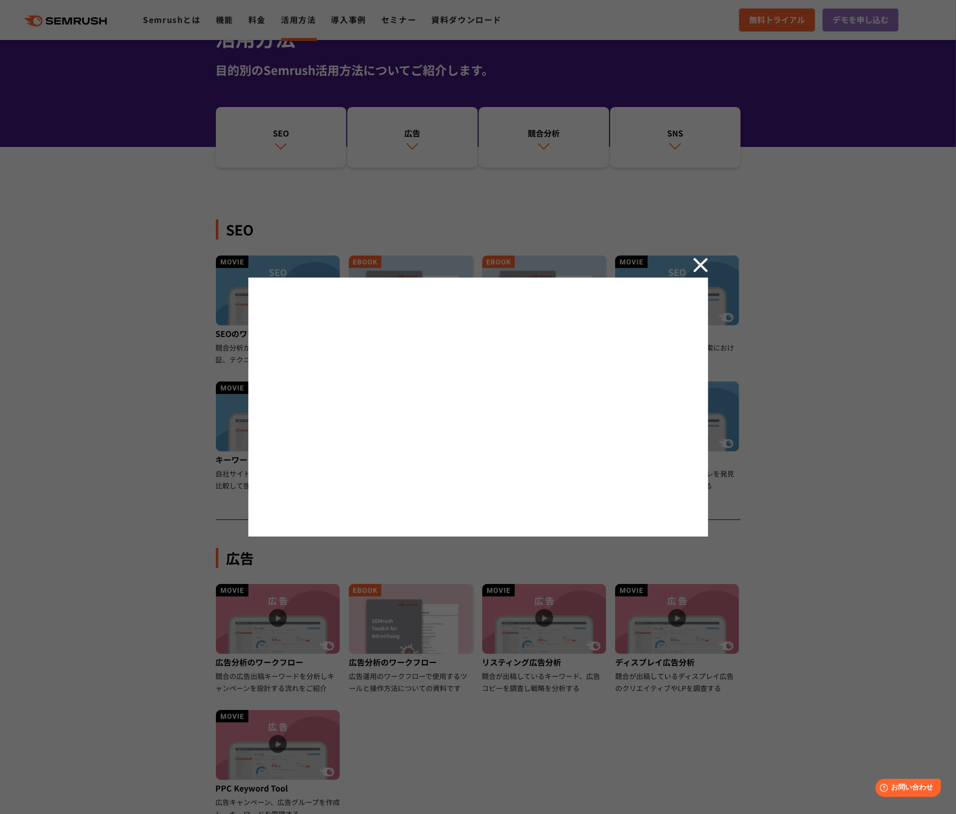
click at [207, 570] on div at bounding box center [478, 407] width 956 height 814
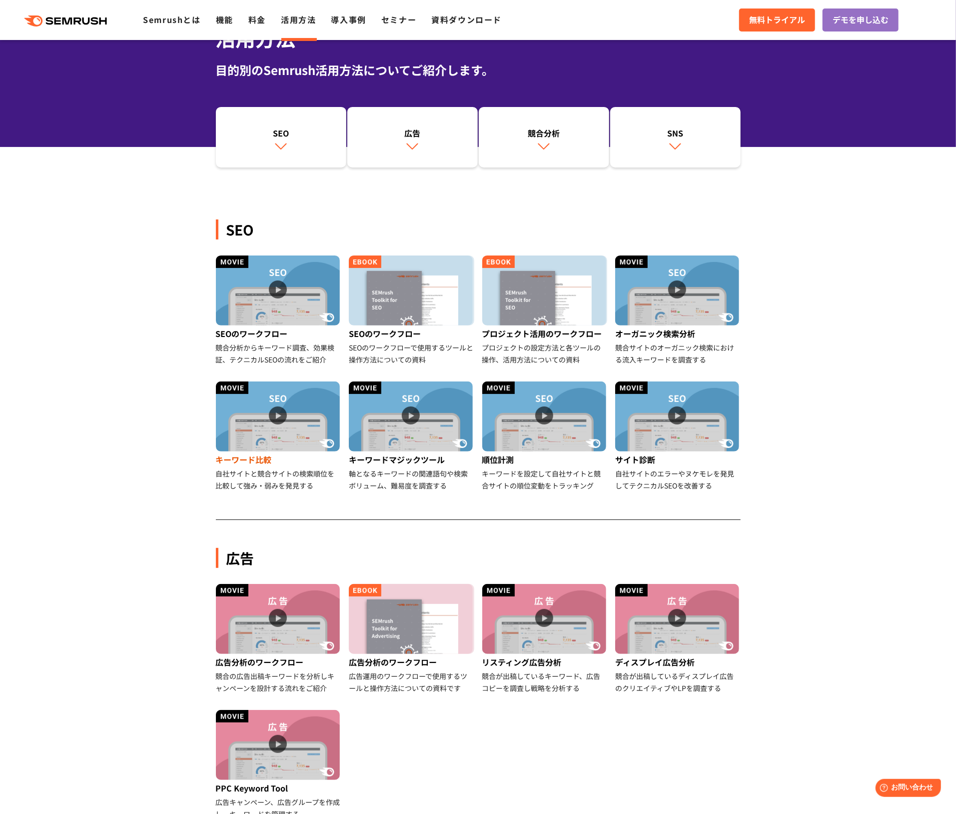
click at [279, 420] on img at bounding box center [278, 416] width 124 height 70
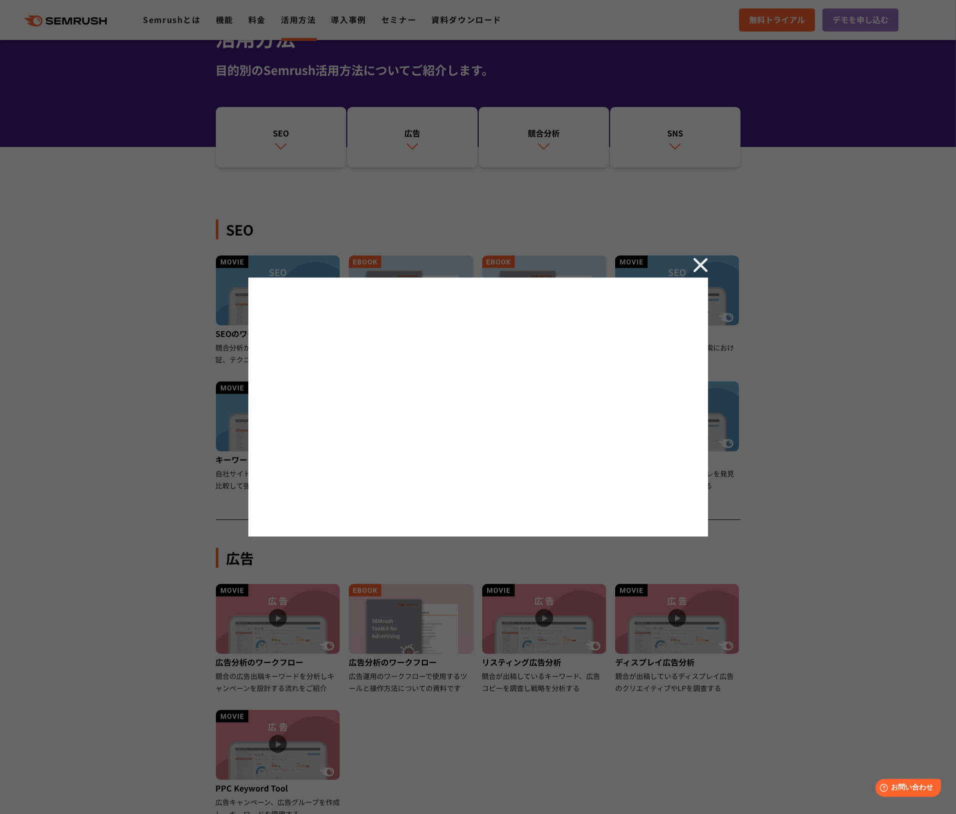
click at [748, 499] on div at bounding box center [478, 407] width 956 height 814
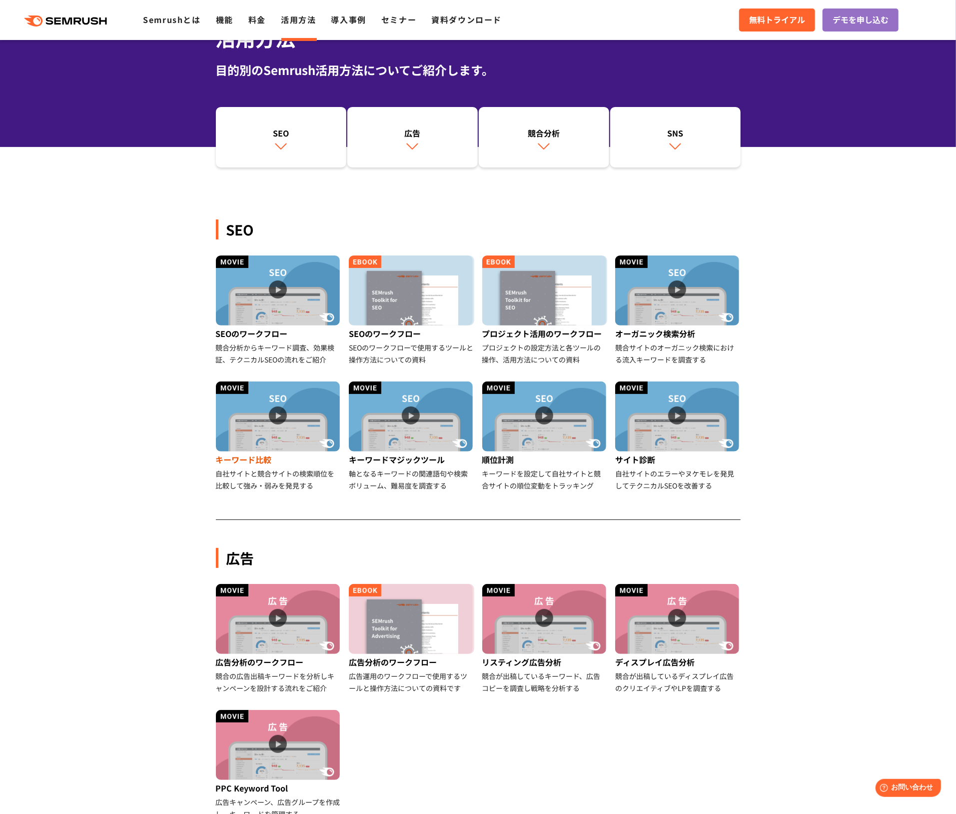
click at [264, 411] on img at bounding box center [278, 416] width 124 height 70
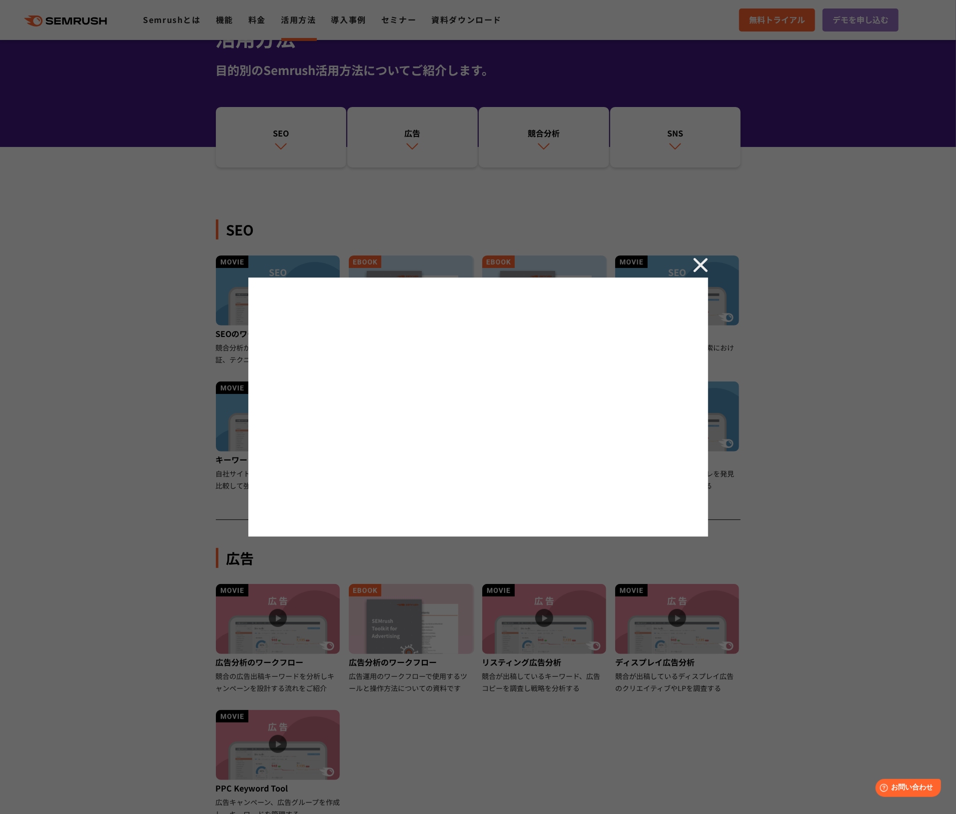
click at [212, 417] on div at bounding box center [478, 407] width 956 height 814
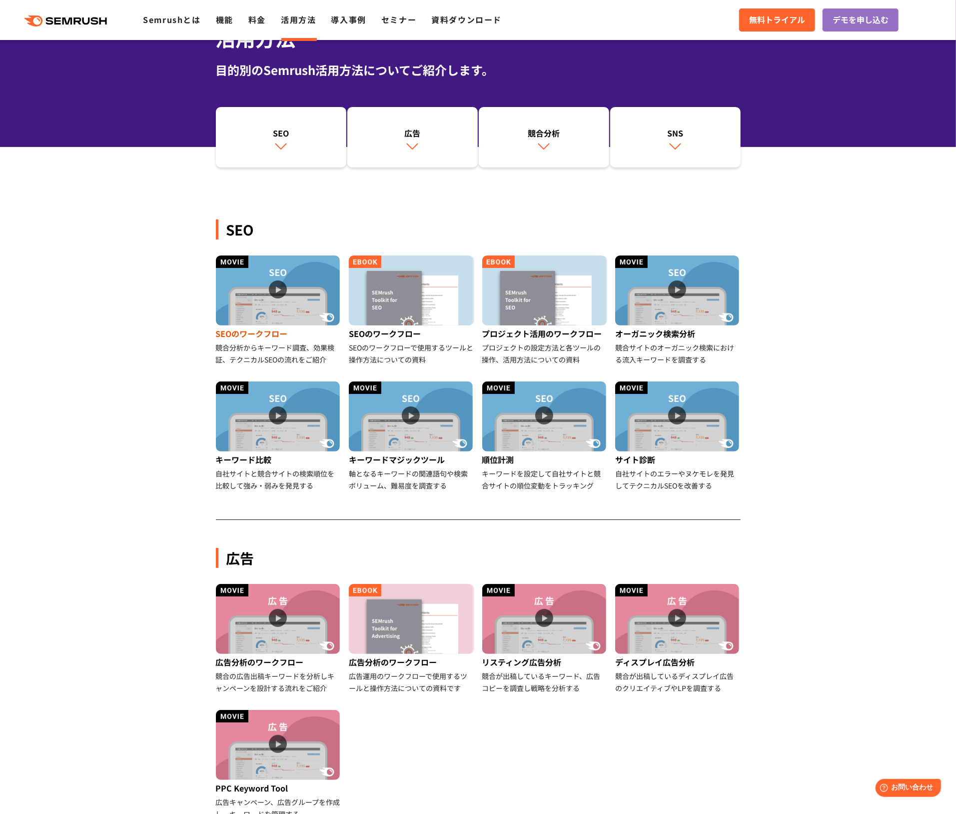
click at [279, 288] on img at bounding box center [278, 290] width 124 height 70
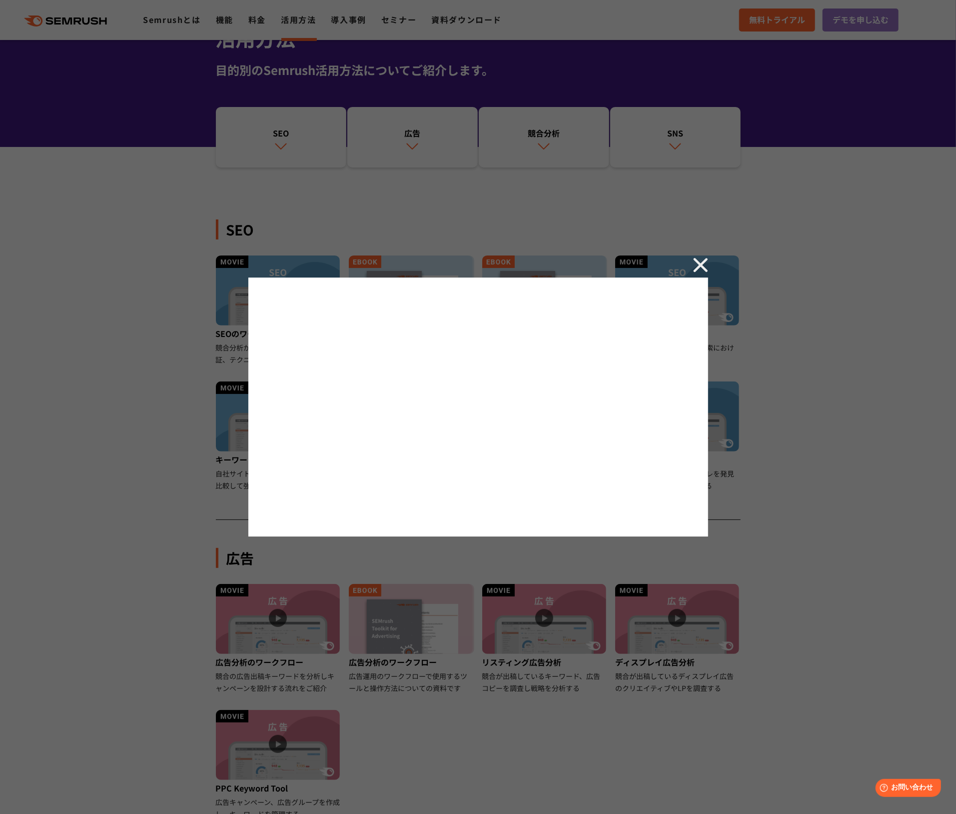
click at [164, 407] on div at bounding box center [478, 407] width 956 height 814
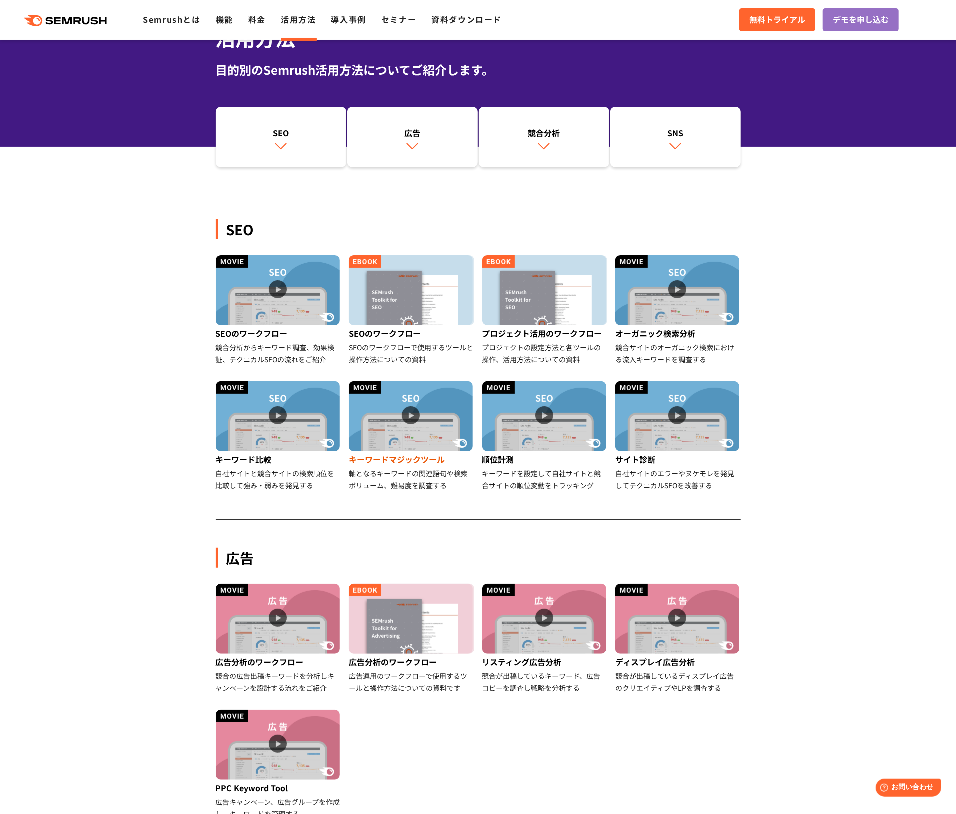
click at [420, 416] on img at bounding box center [411, 416] width 124 height 70
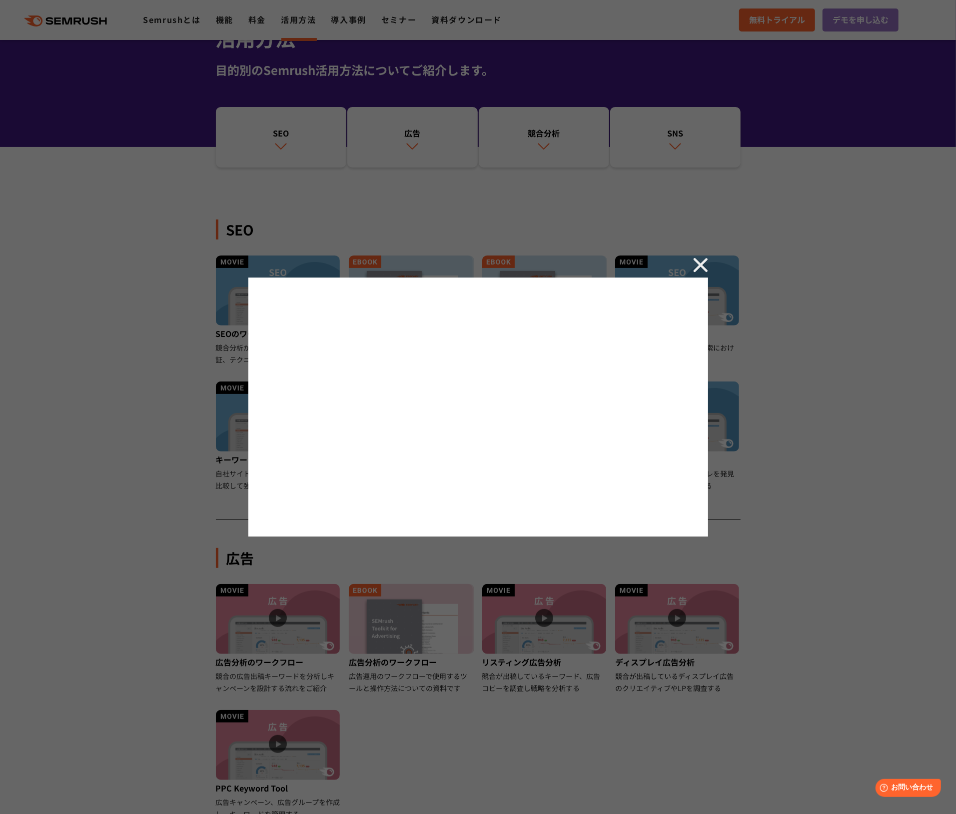
click at [465, 564] on div at bounding box center [478, 407] width 956 height 814
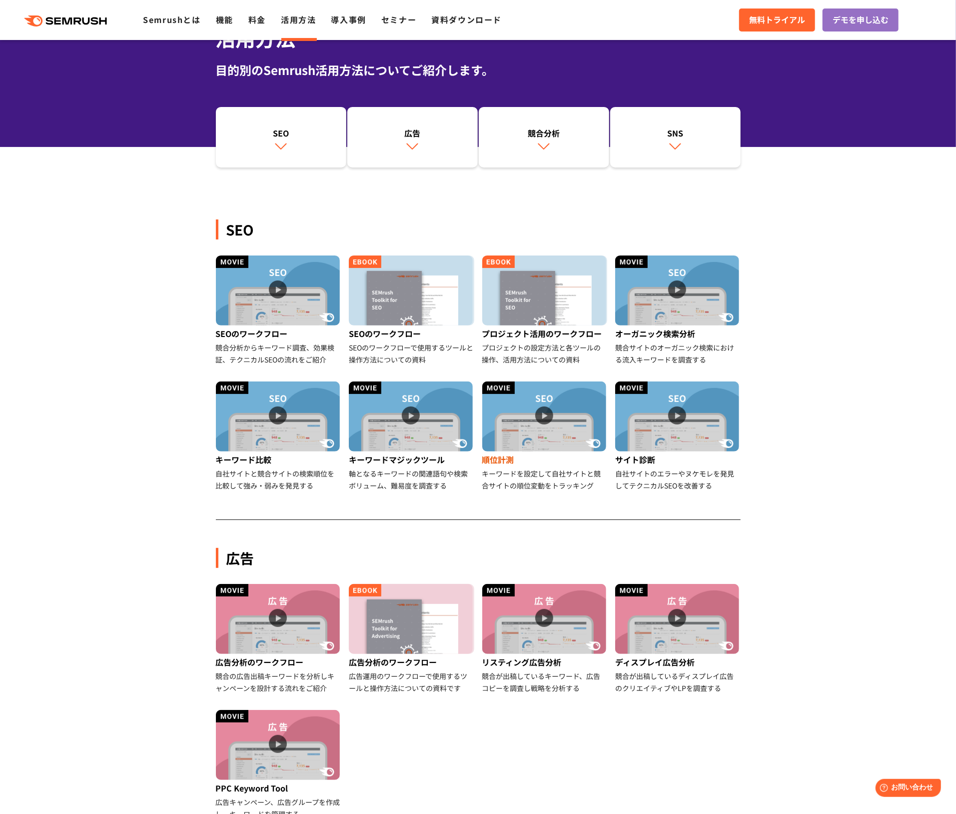
click at [553, 416] on img at bounding box center [544, 416] width 124 height 70
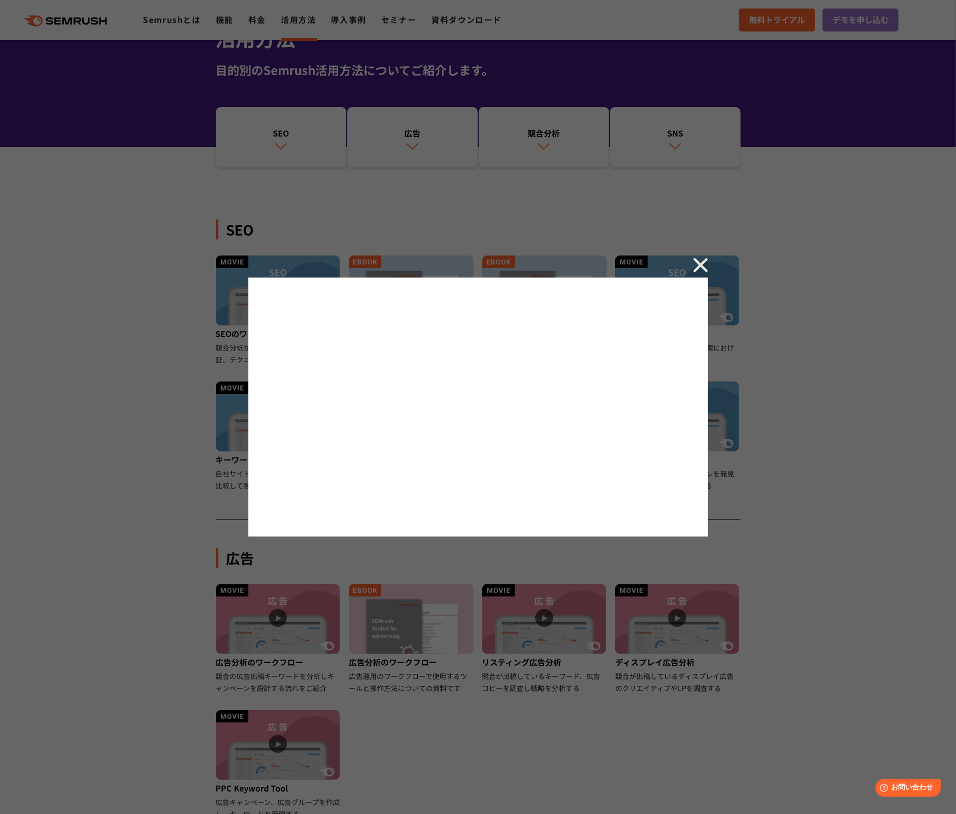
click at [554, 556] on div at bounding box center [478, 407] width 956 height 814
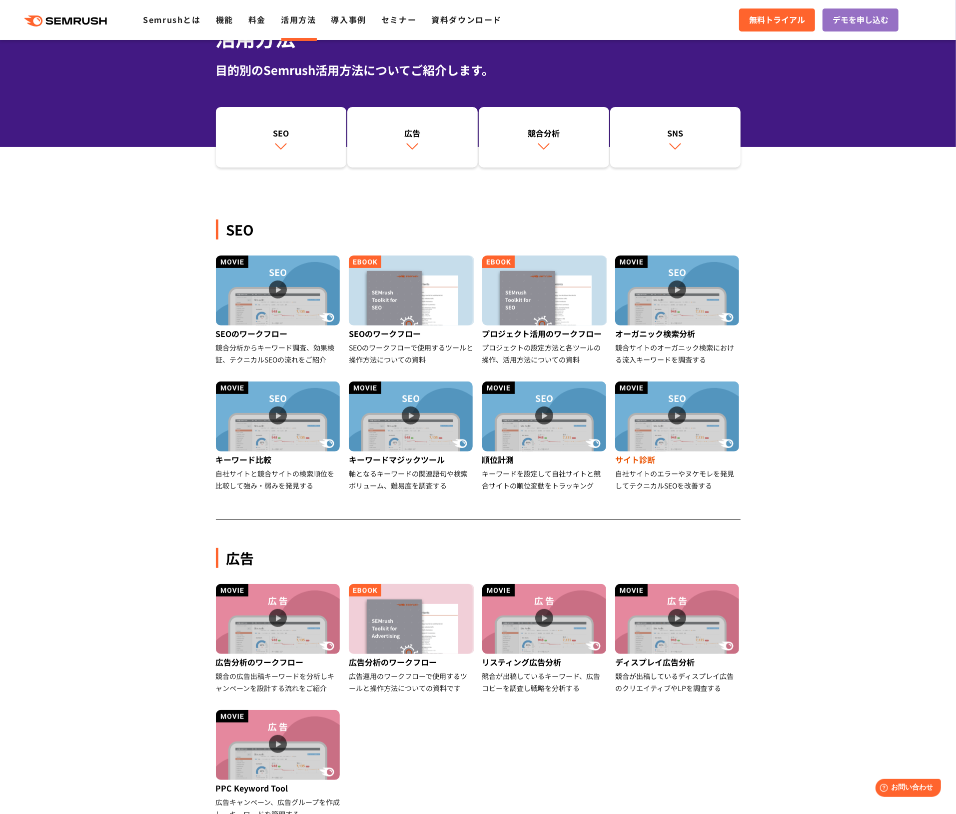
click at [679, 412] on img at bounding box center [677, 416] width 124 height 70
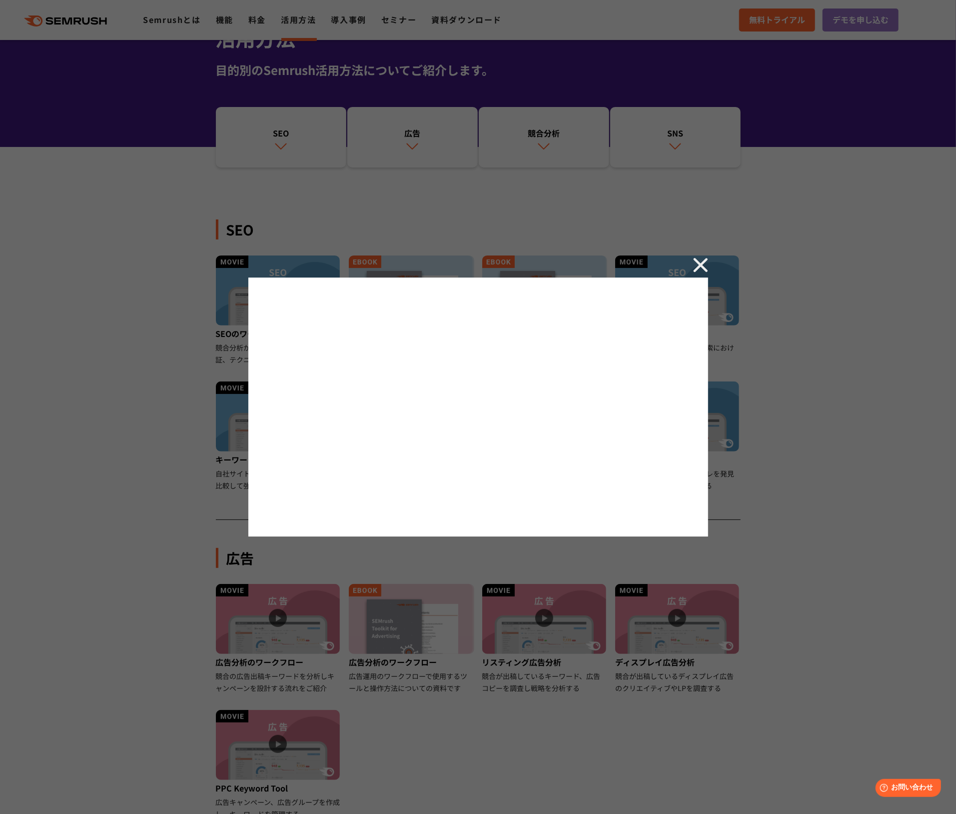
click at [699, 267] on img at bounding box center [700, 264] width 15 height 15
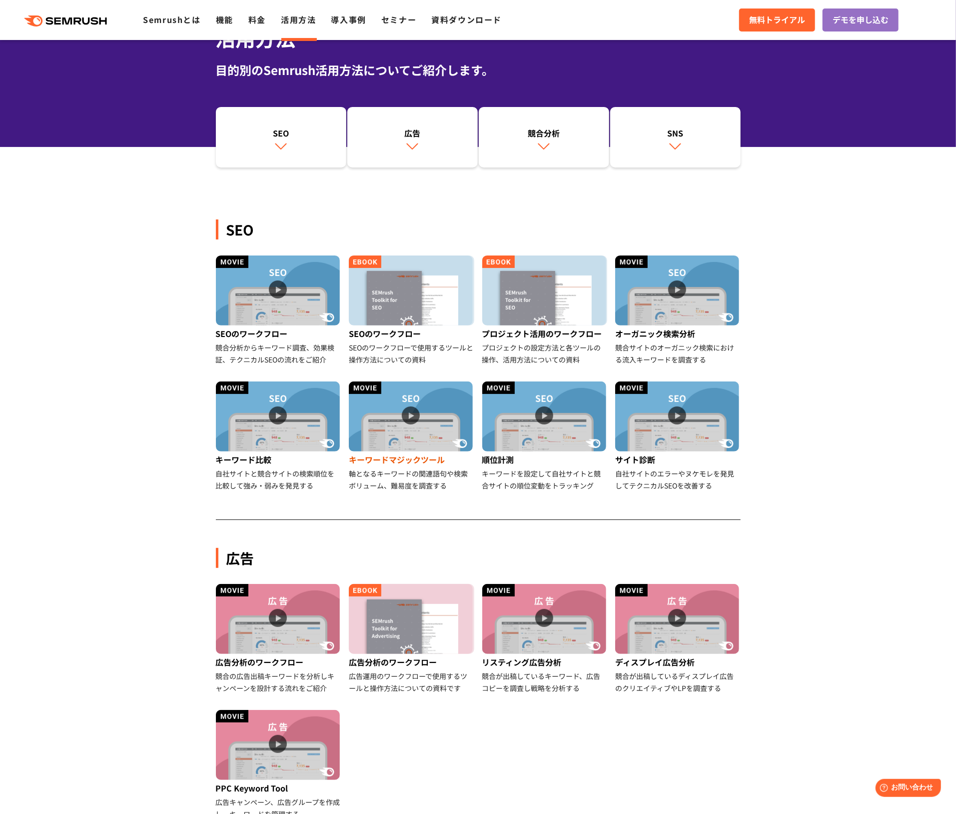
click at [413, 413] on img at bounding box center [411, 416] width 124 height 70
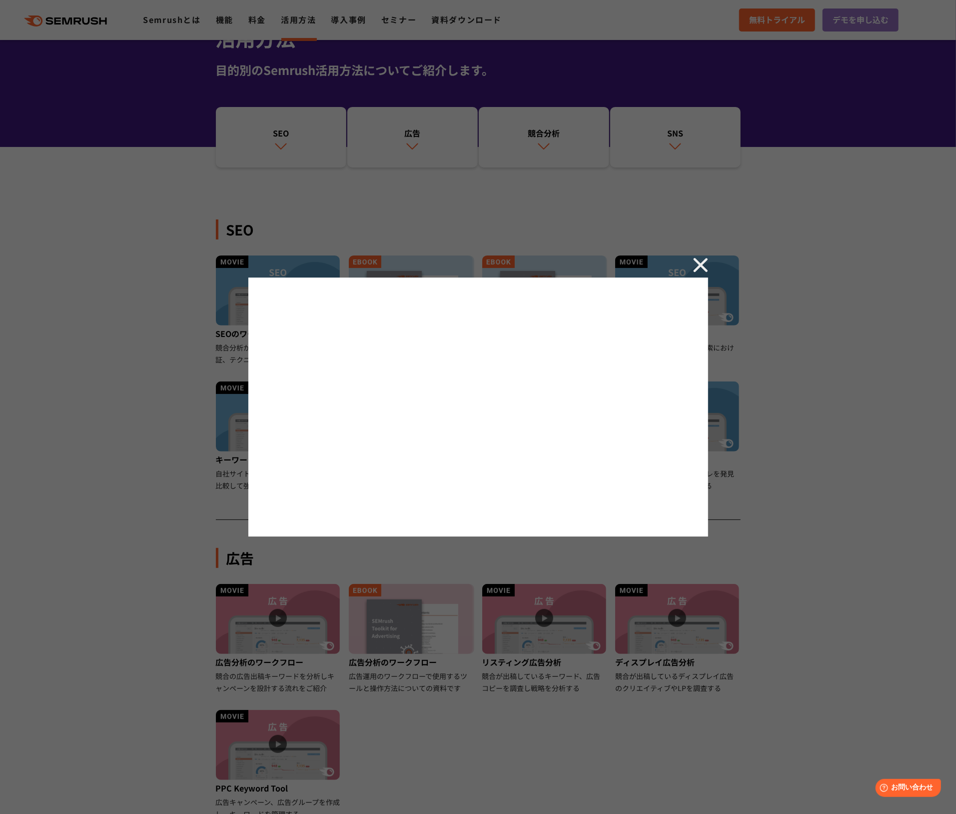
click at [703, 262] on img at bounding box center [700, 264] width 15 height 15
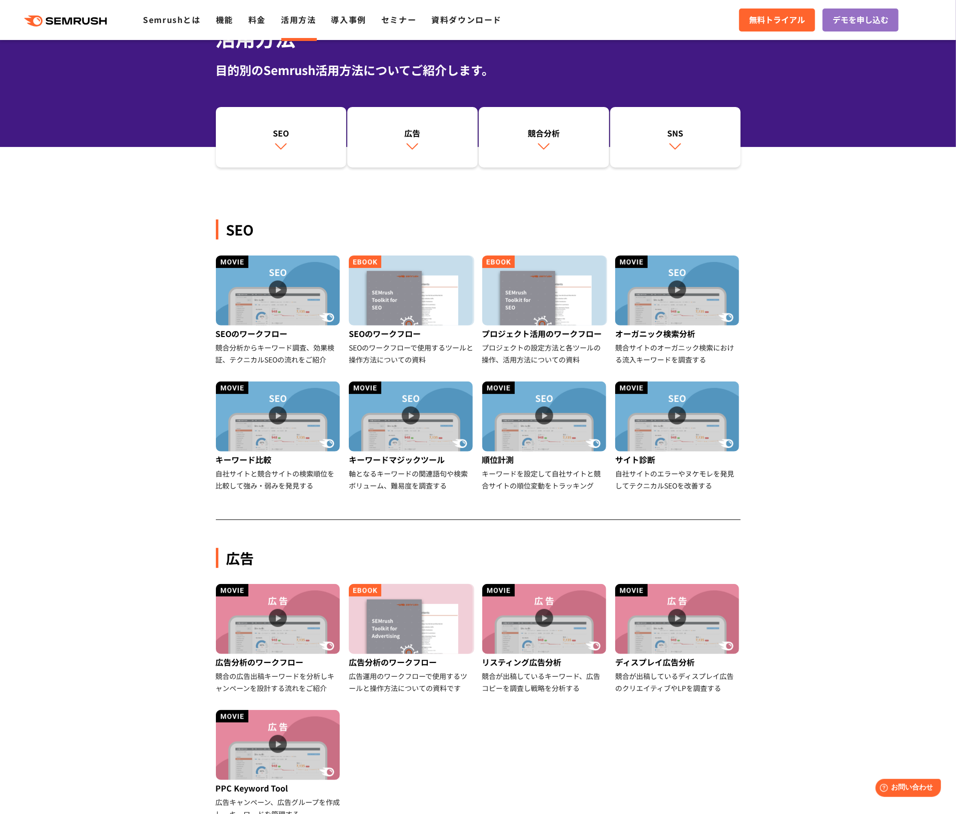
drag, startPoint x: 914, startPoint y: 224, endPoint x: 890, endPoint y: 230, distance: 24.6
click at [748, 224] on section "SEO SEOのワークフロー 競合分析からキーワード調査、効果検証、テクニカルSEOの流れをご紹介 SEOのワークフロー SEOのワークフローで使用するツール…" at bounding box center [478, 707] width 956 height 1089
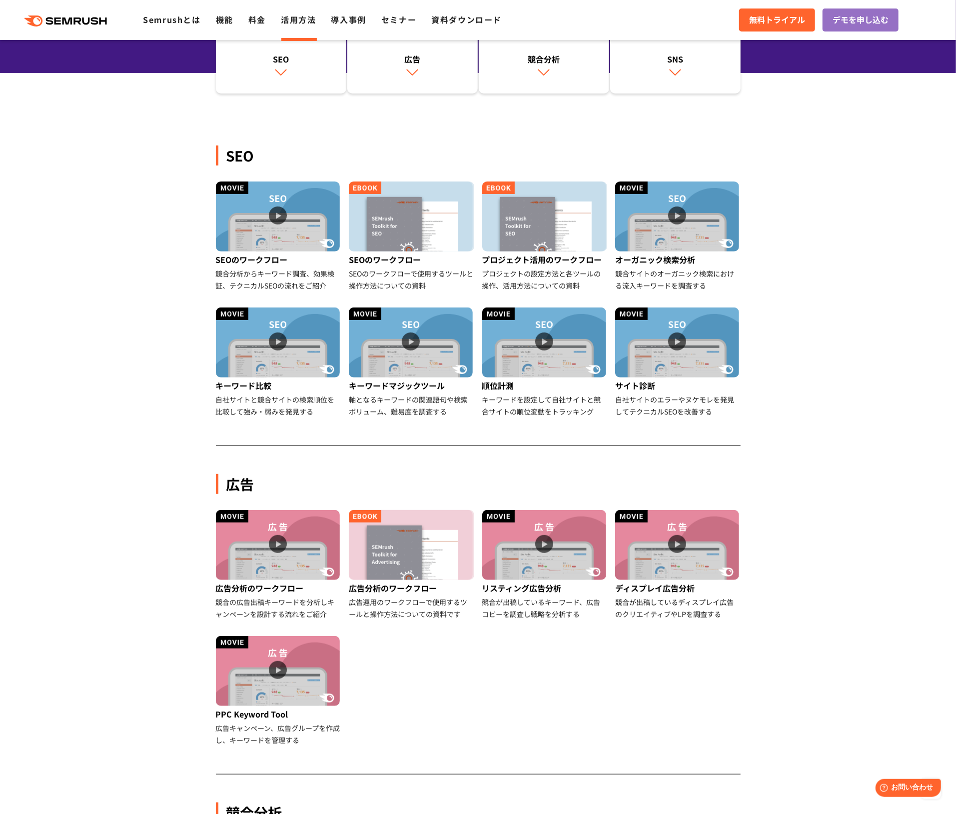
scroll to position [0, 0]
